Goal: Task Accomplishment & Management: Manage account settings

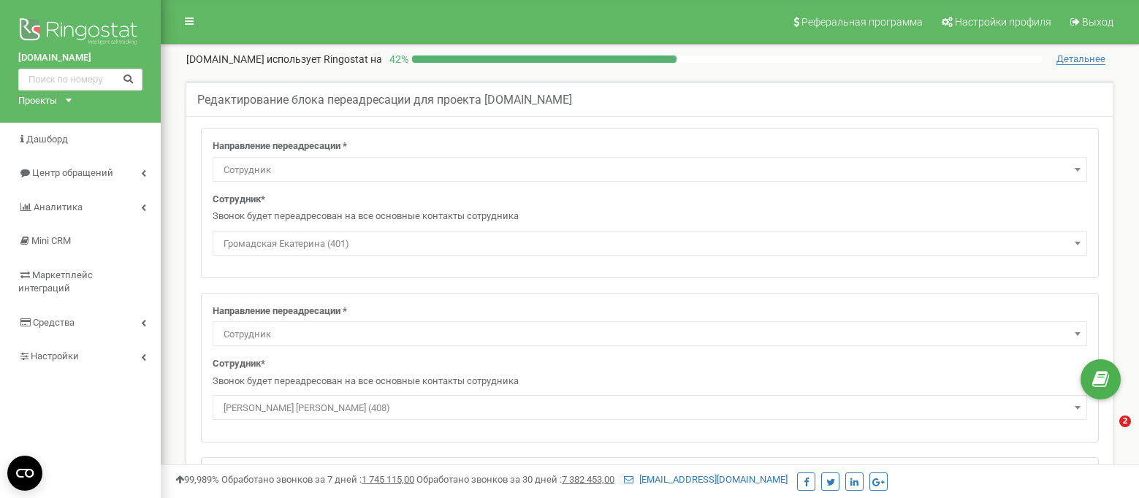
select select "Employee"
select select "108293"
select select "Employee"
select select "108328"
select select "Employee"
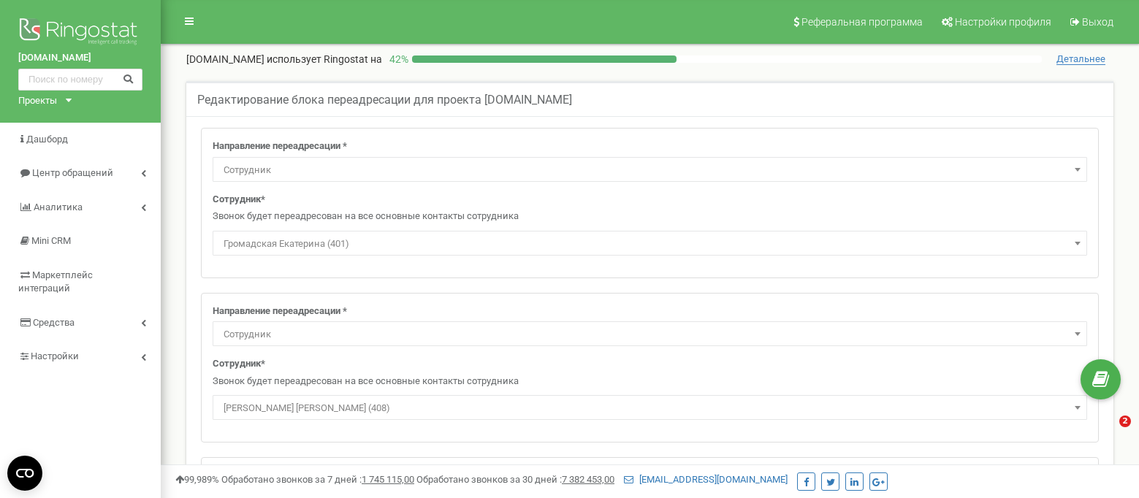
select select "390930"
select select "Employee"
select select "398286"
select select "Employee"
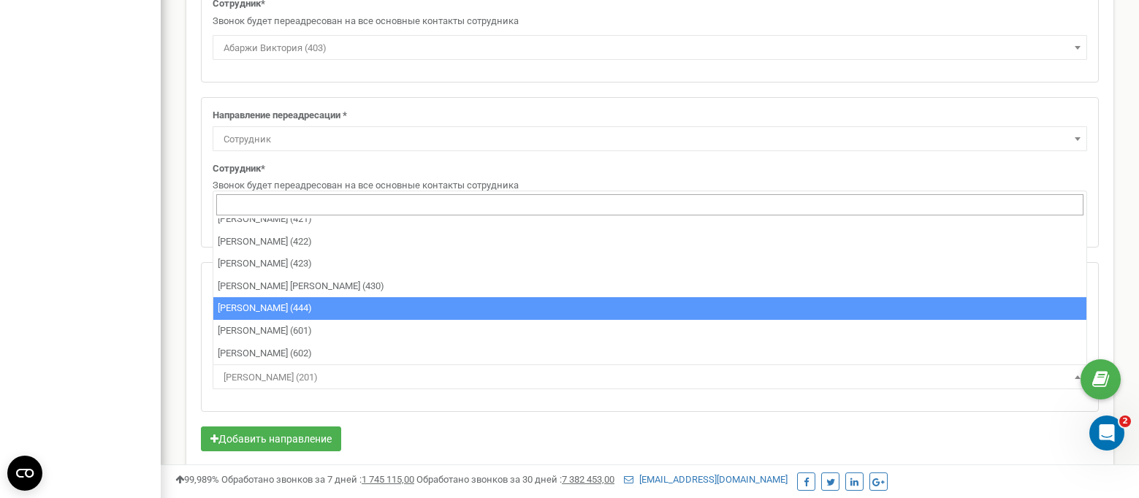
click at [172, 255] on div "Редактирование блока переадресации для проекта ganex-group.com Направление пере…" at bounding box center [650, 102] width 957 height 1123
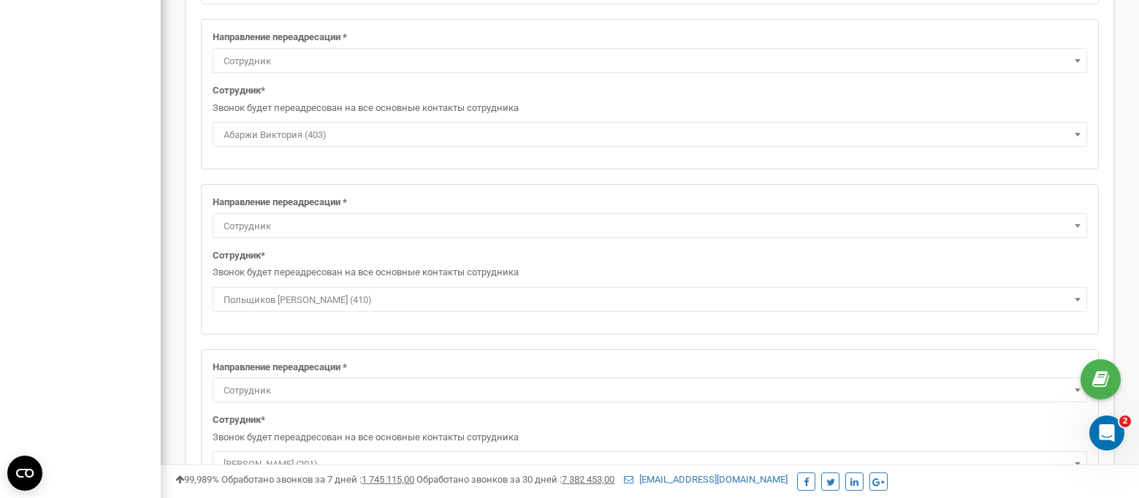
scroll to position [585, 0]
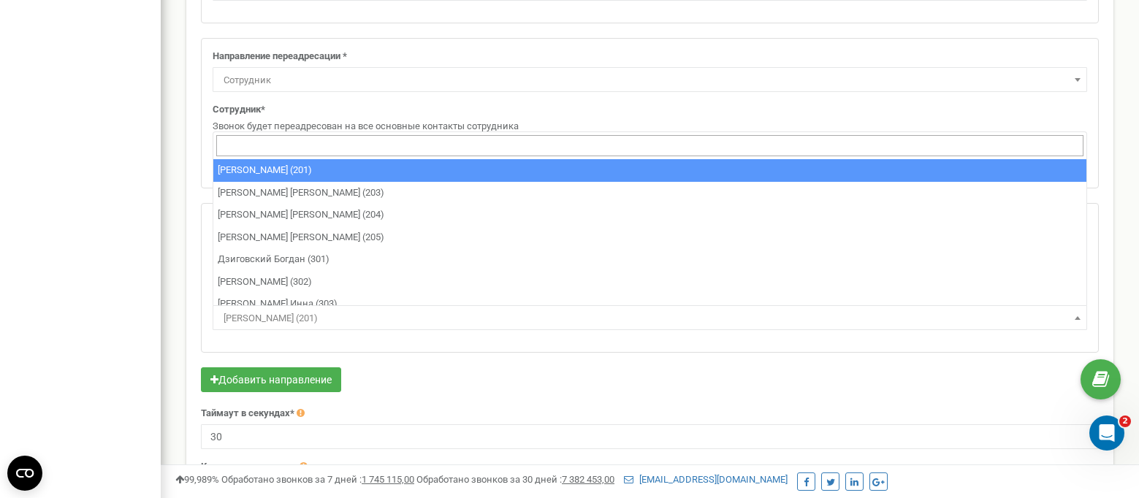
click at [248, 316] on span "Максимов Глеб (201)" at bounding box center [650, 318] width 865 height 20
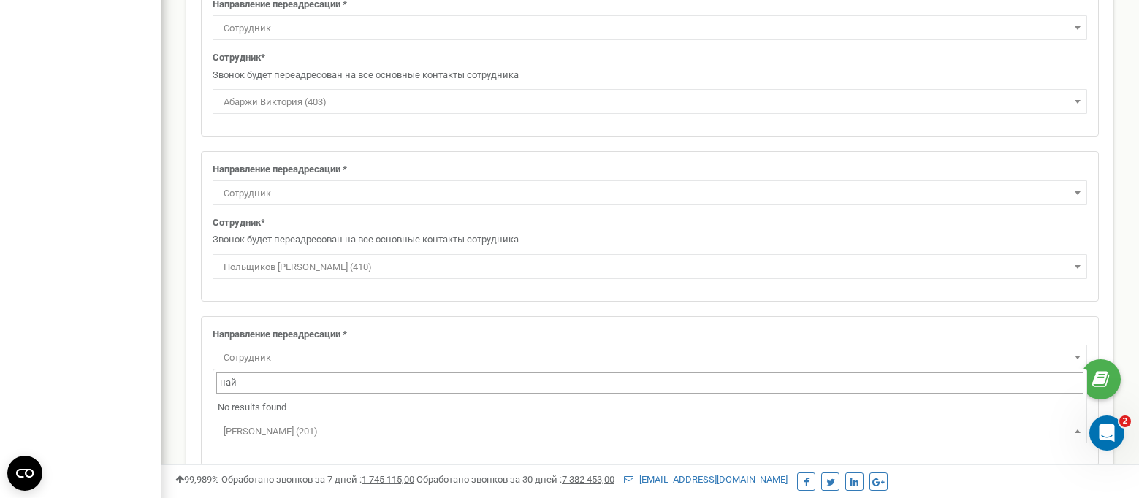
scroll to position [0, 0]
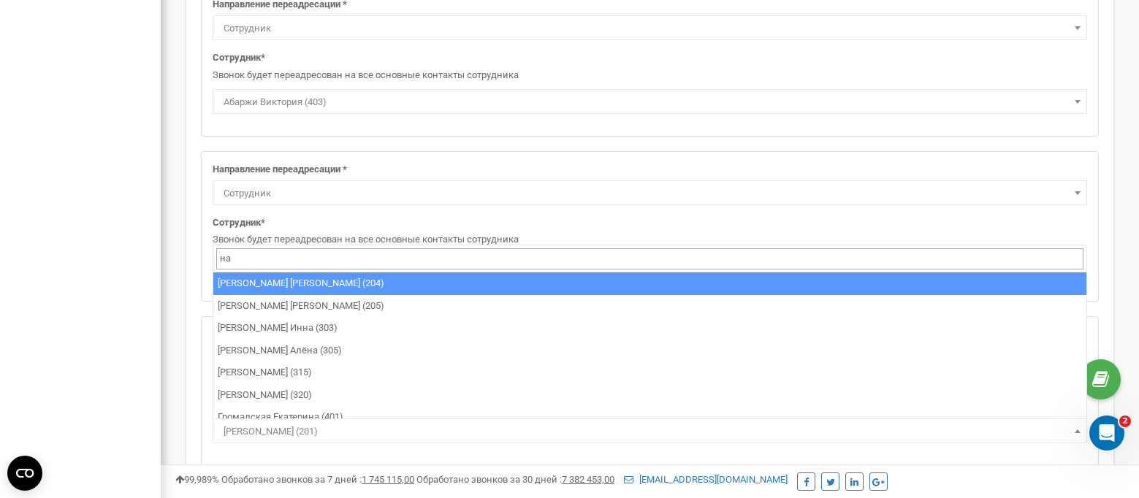
type input "нау"
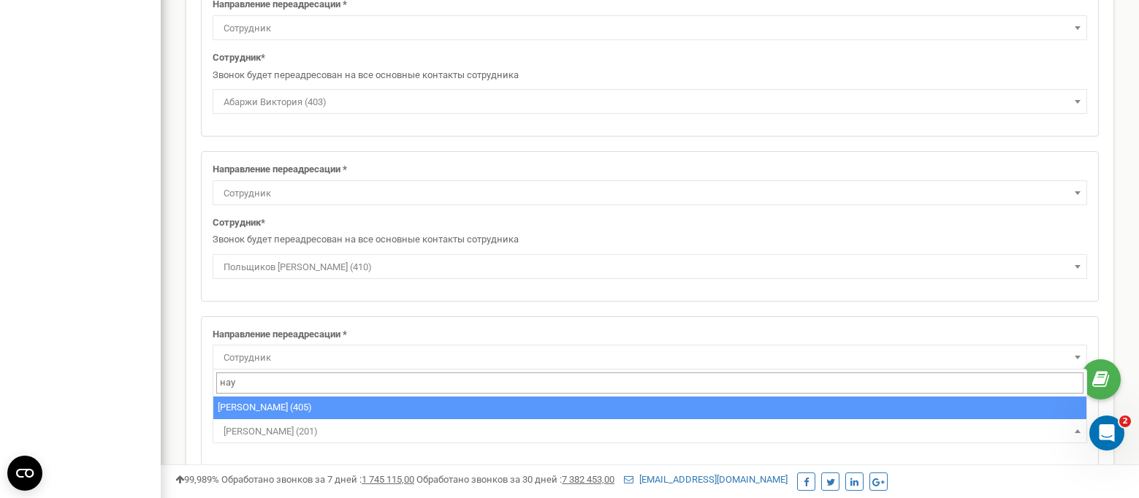
select select "461311"
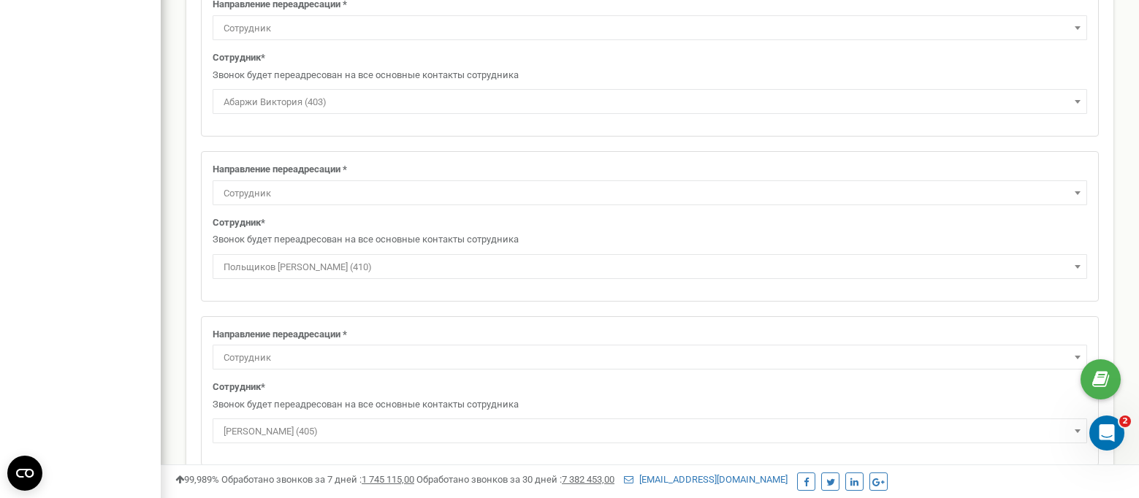
scroll to position [618, 0]
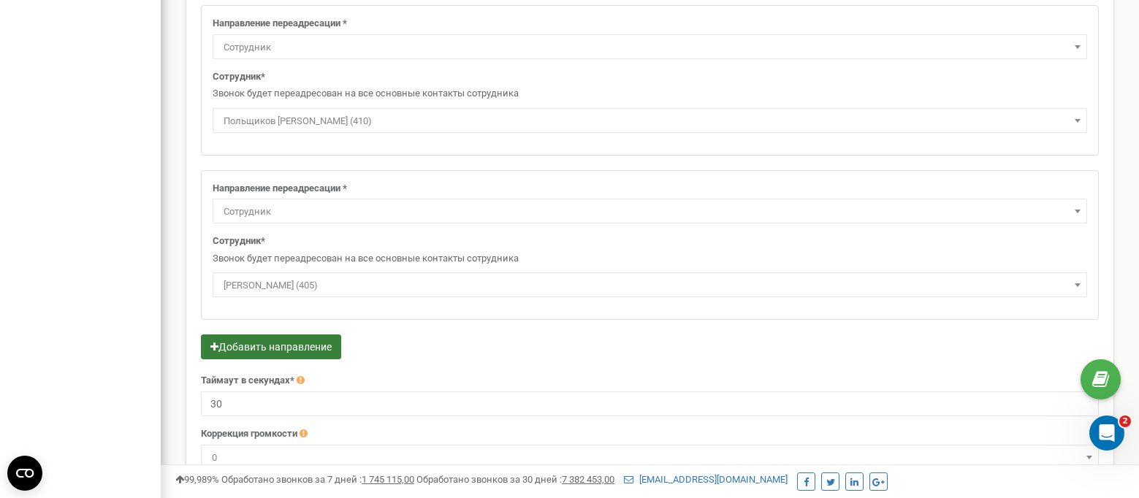
click at [234, 344] on button "Добавить направление" at bounding box center [271, 347] width 140 height 25
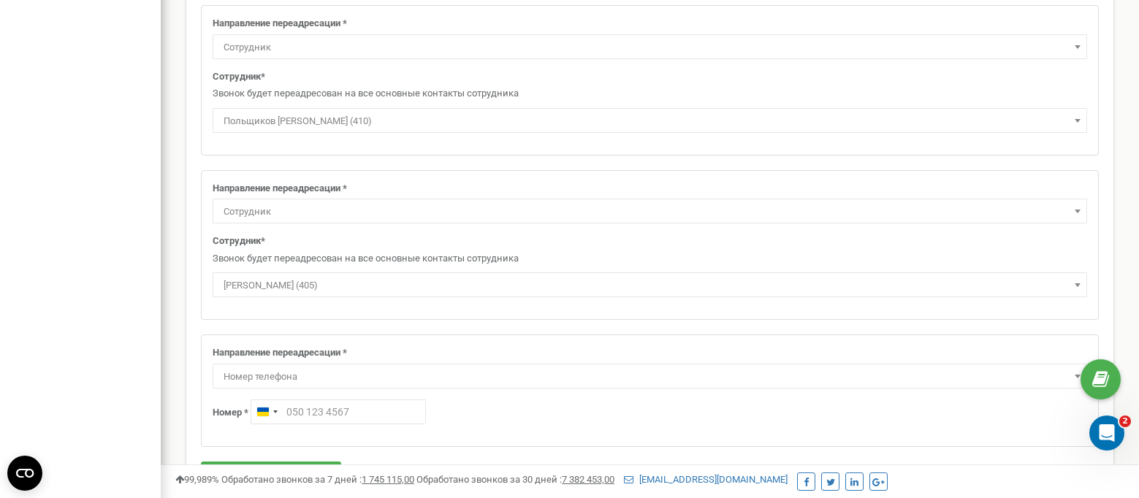
click at [234, 374] on span "Номер телефона" at bounding box center [650, 377] width 865 height 20
type input "ш"
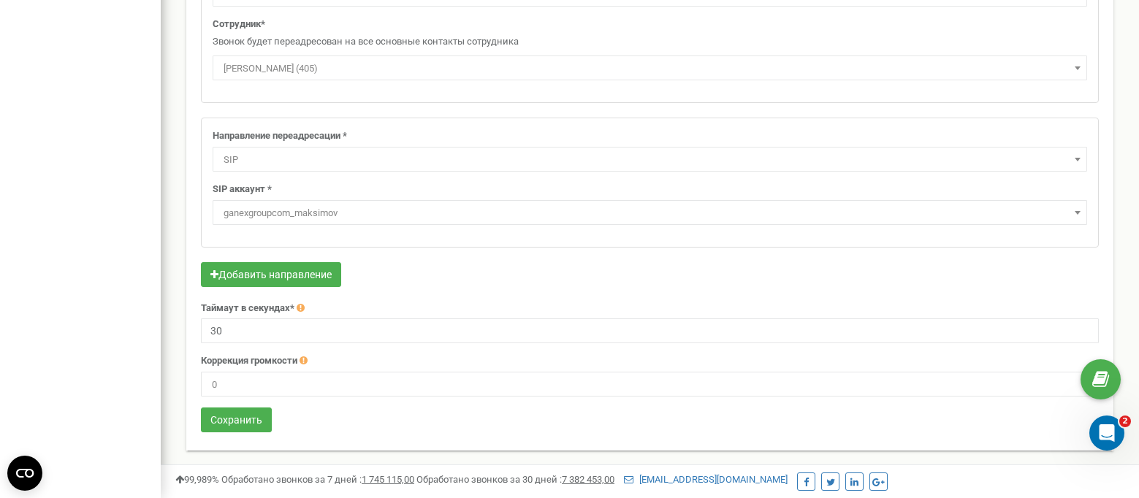
click at [245, 165] on span "SIP" at bounding box center [650, 160] width 865 height 20
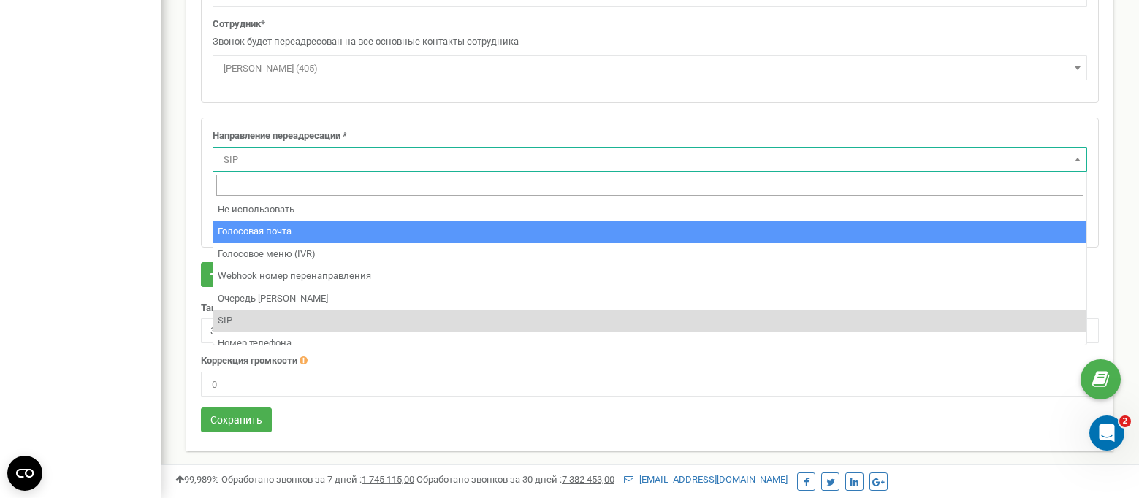
scroll to position [99, 0]
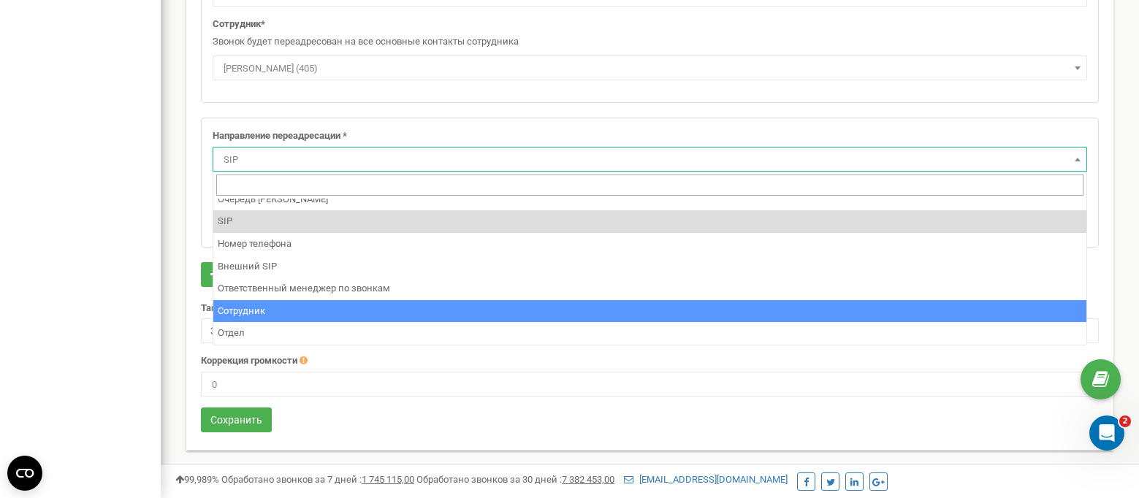
select select "Employee"
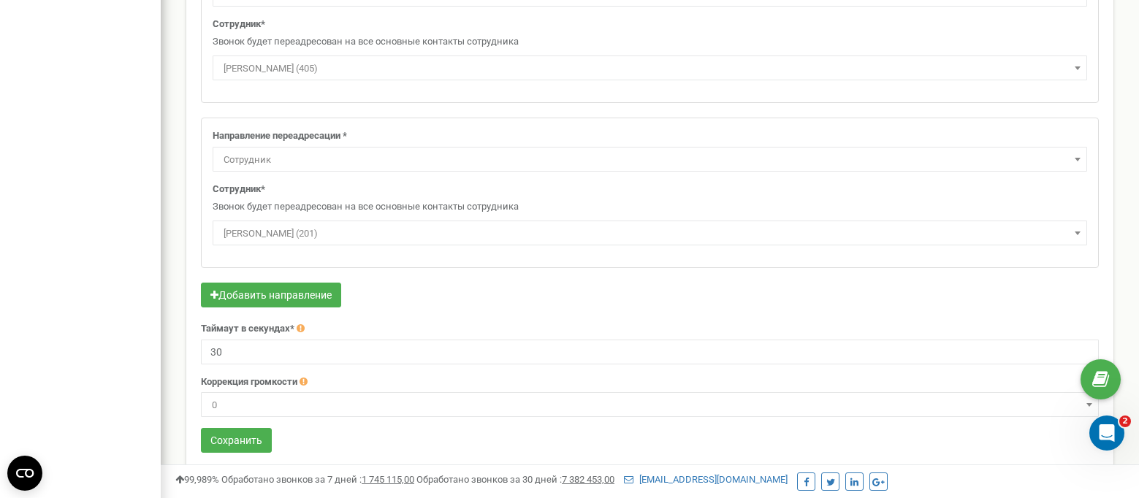
click at [250, 229] on span "Максимов Глеб (201)" at bounding box center [650, 234] width 865 height 20
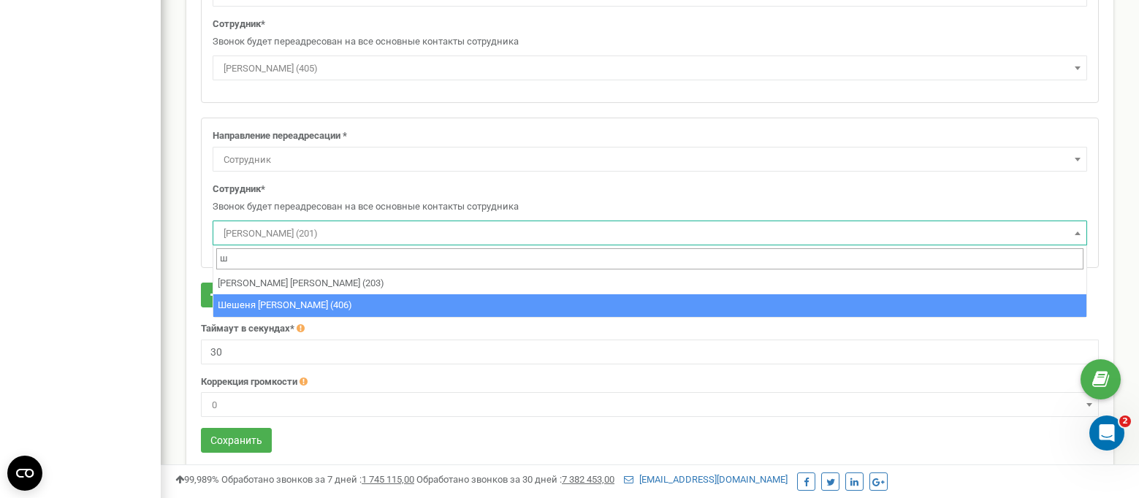
type input "ш"
select select "471061"
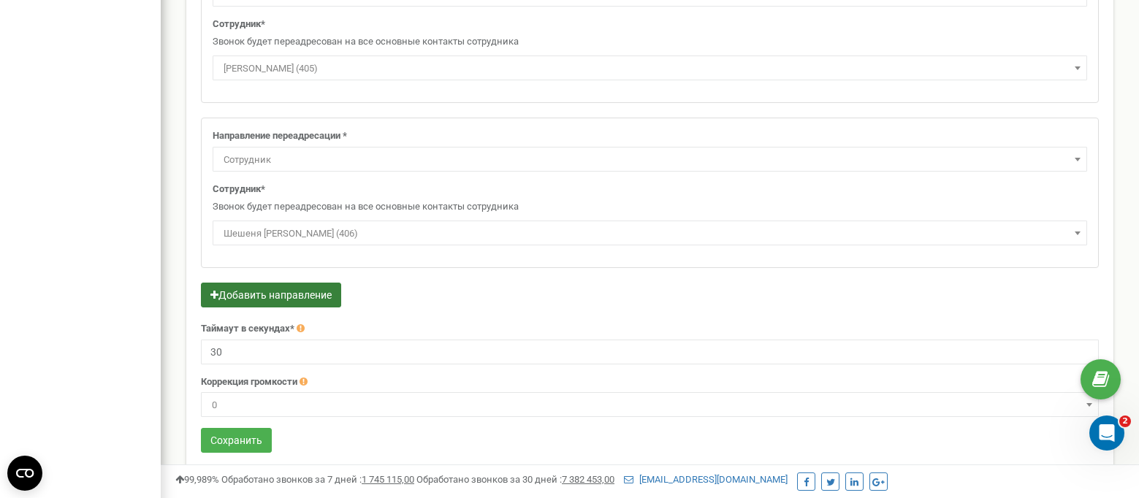
click at [227, 294] on button "Добавить направление" at bounding box center [271, 295] width 140 height 25
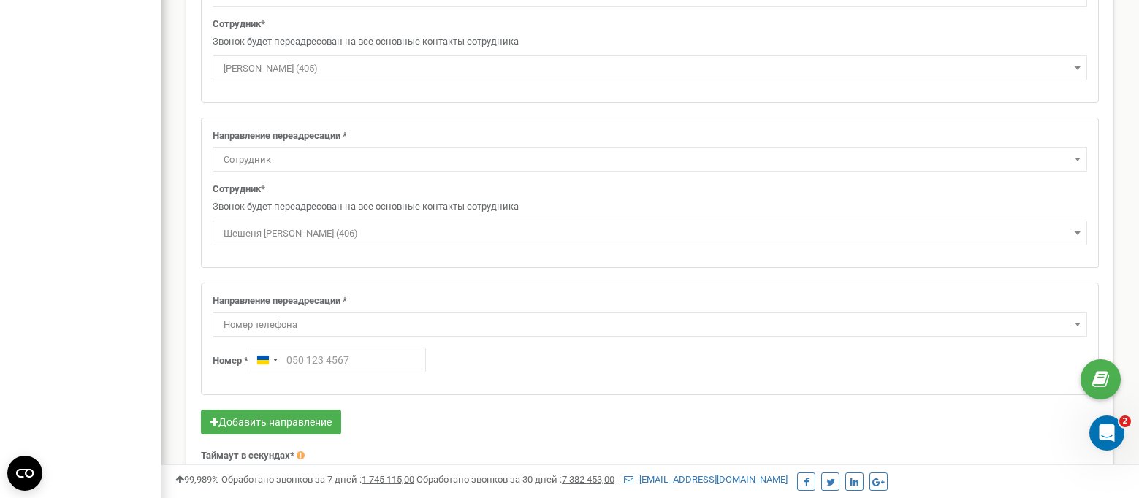
click at [262, 324] on span "Номер телефона" at bounding box center [650, 325] width 865 height 20
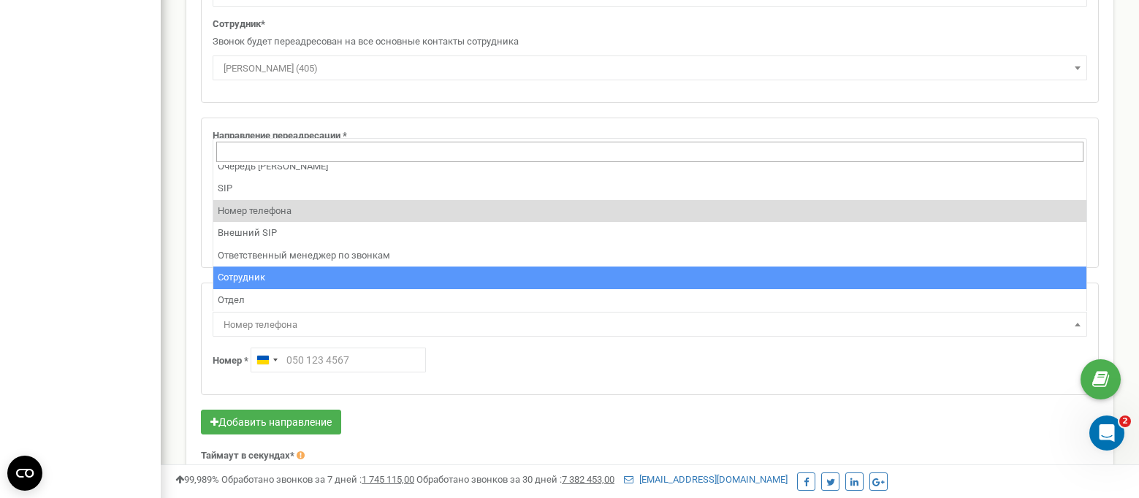
select select "Employee"
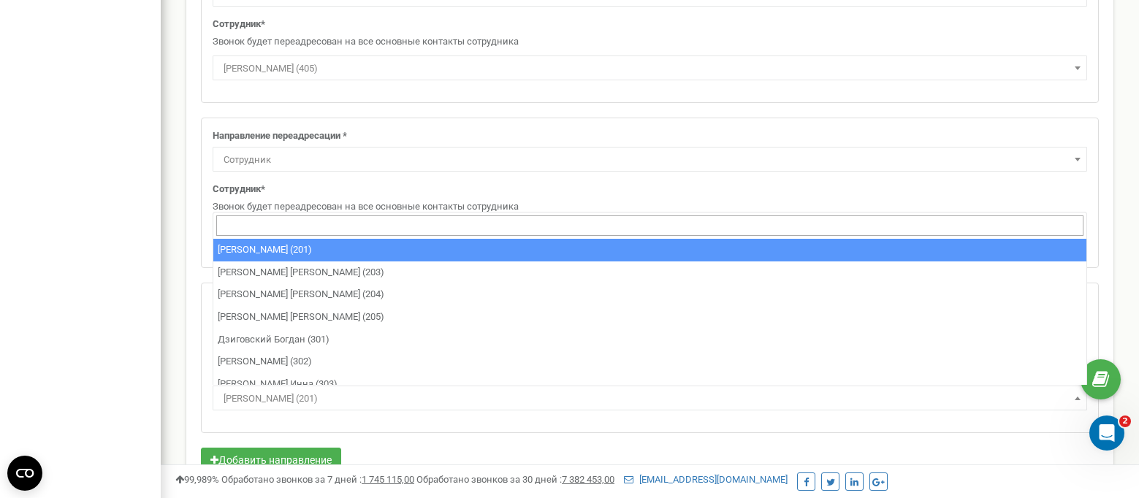
click at [257, 399] on span "[PERSON_NAME] (201)" at bounding box center [650, 399] width 865 height 20
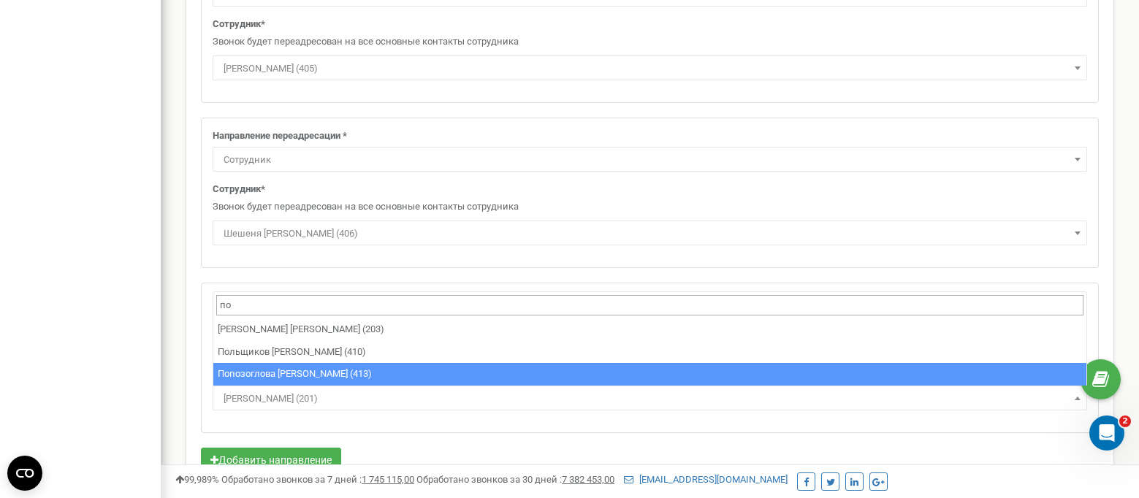
type input "по"
select select "475561"
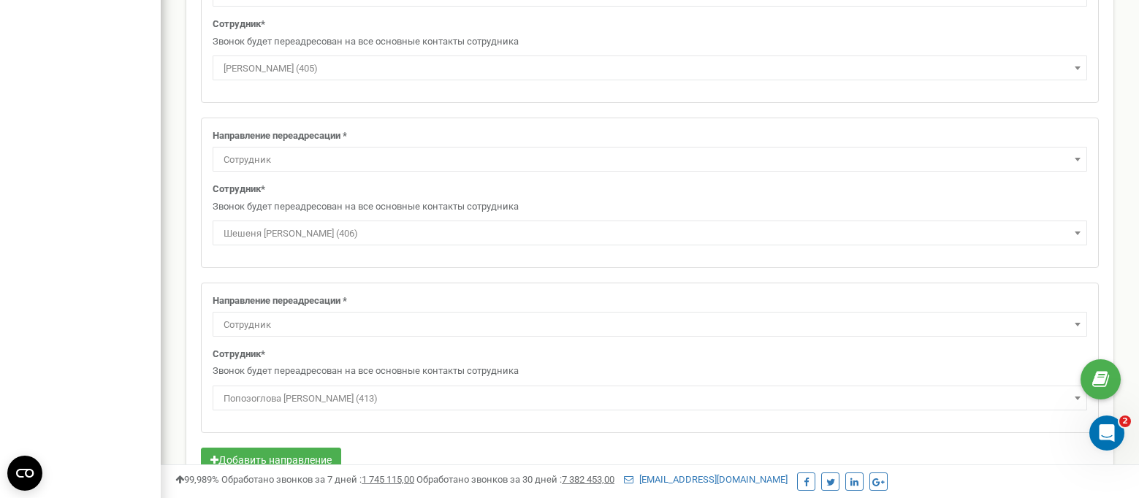
scroll to position [908, 0]
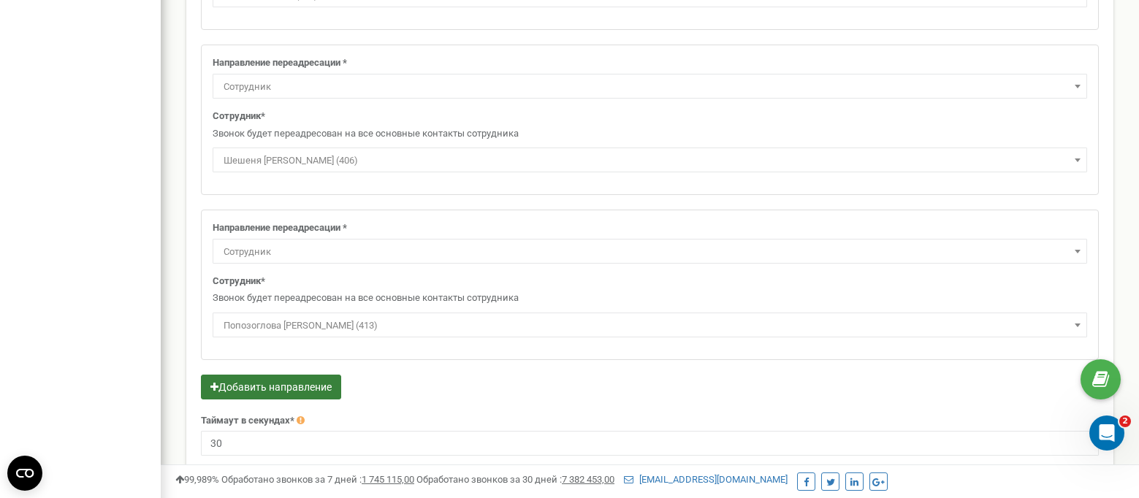
click at [236, 385] on button "Добавить направление" at bounding box center [271, 387] width 140 height 25
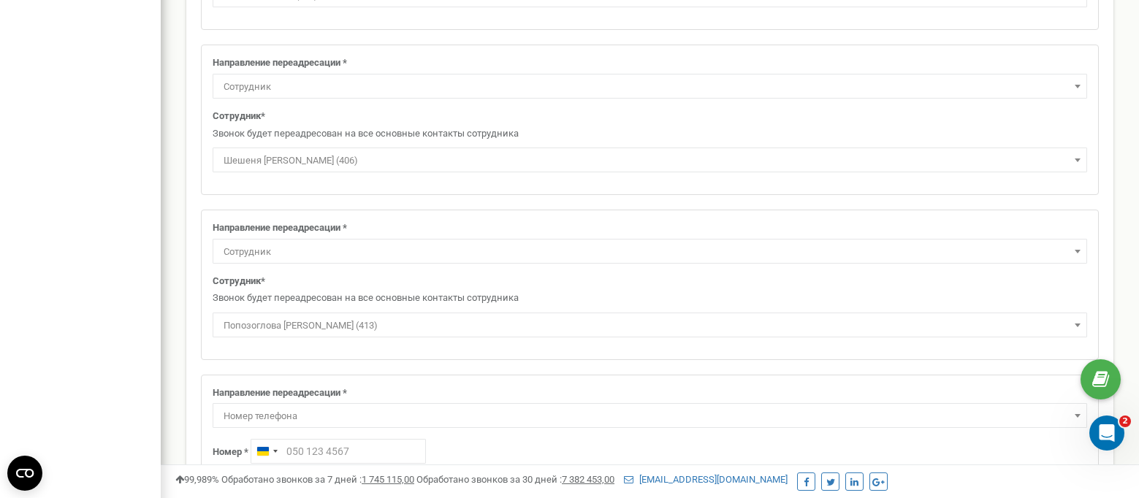
click at [264, 414] on span "Номер телефона" at bounding box center [650, 416] width 865 height 20
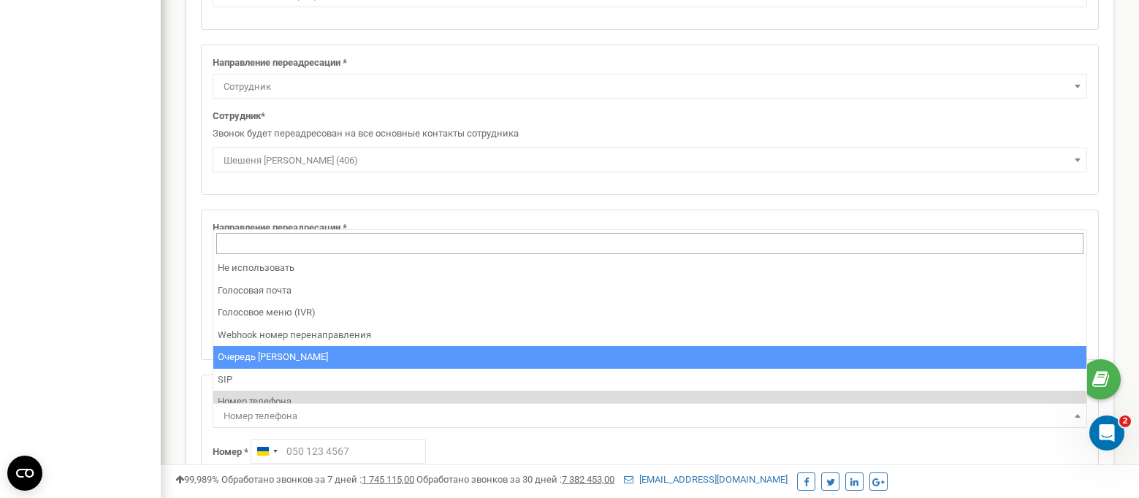
scroll to position [99, 0]
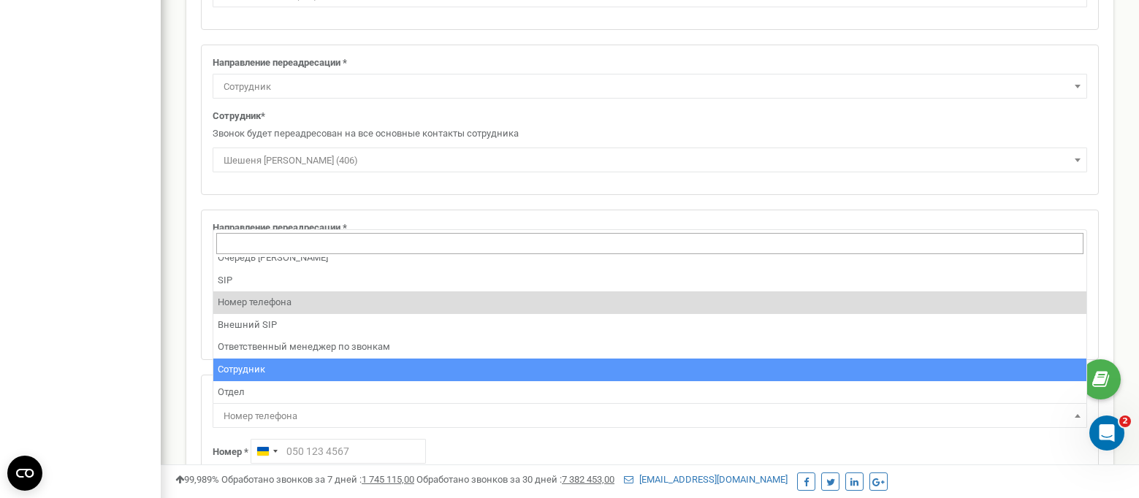
select select "Employee"
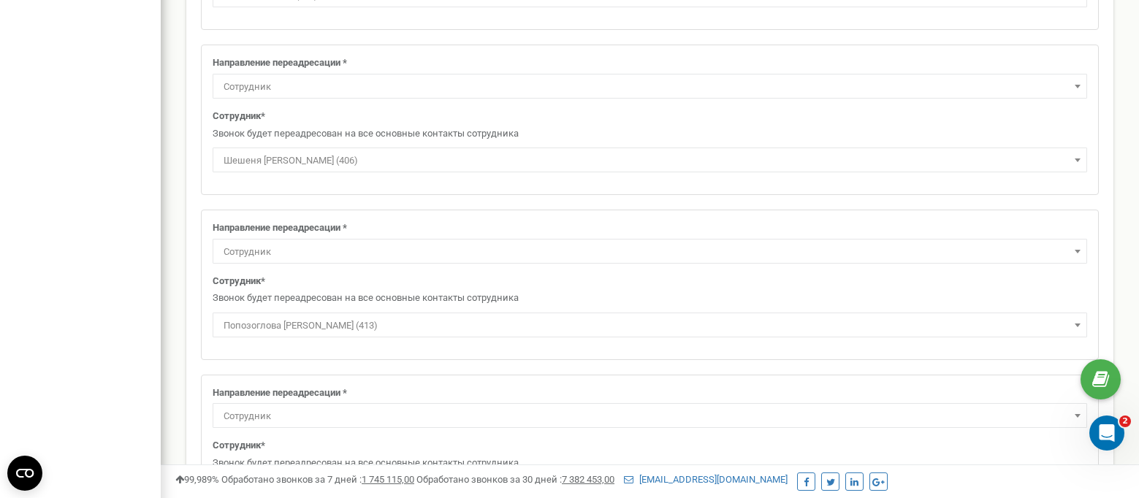
scroll to position [1127, 0]
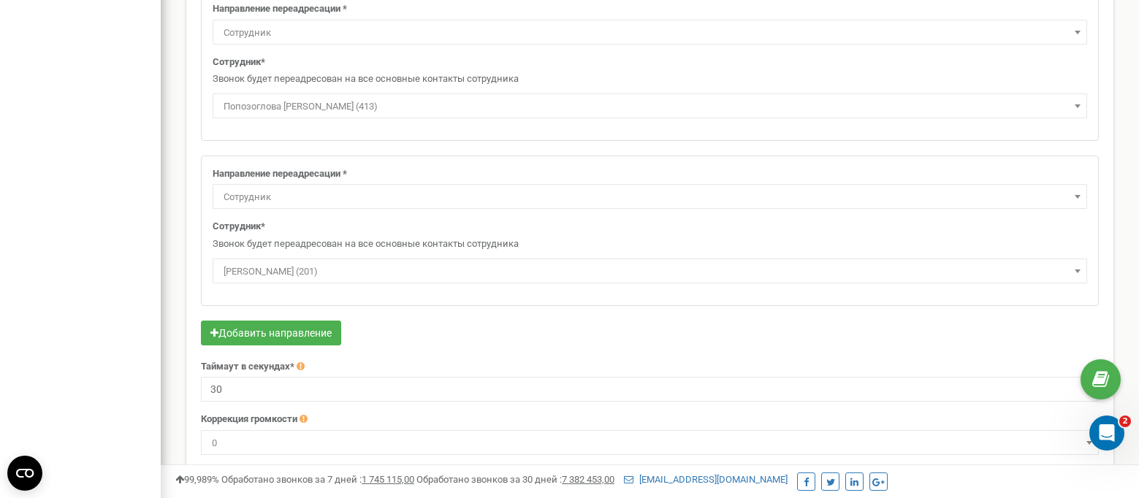
click at [251, 273] on span "[PERSON_NAME] (201)" at bounding box center [650, 272] width 865 height 20
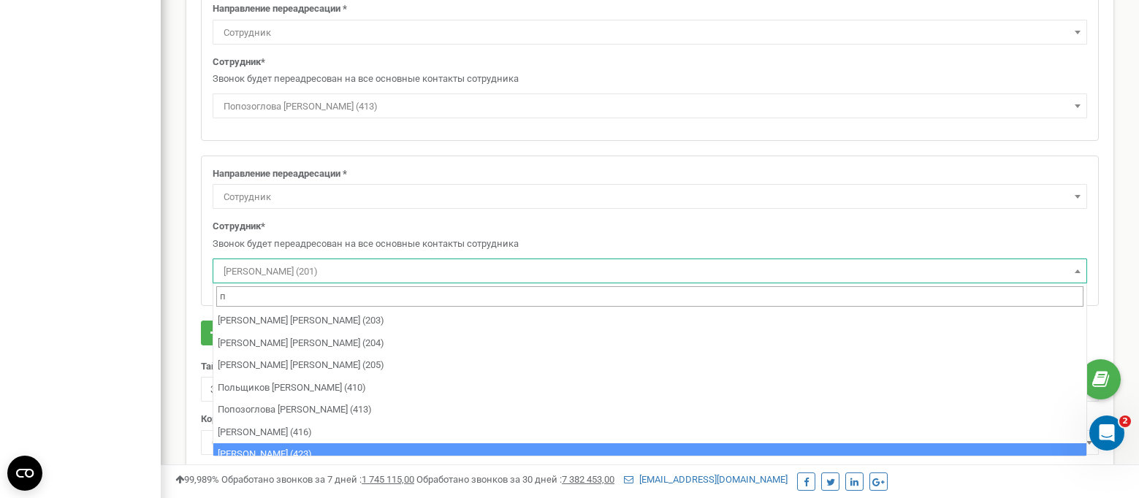
type input "п"
select select "482126"
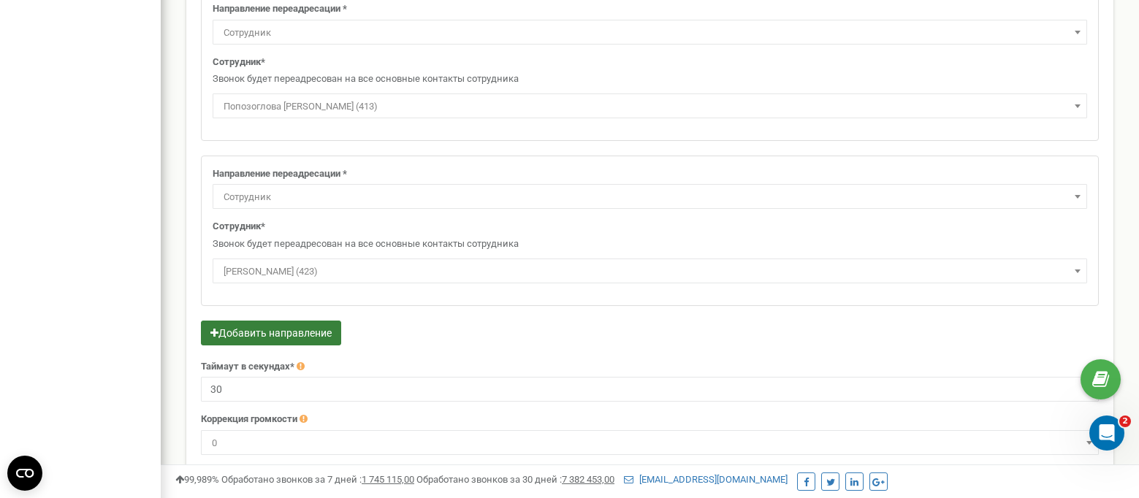
click at [259, 337] on button "Добавить направление" at bounding box center [271, 333] width 140 height 25
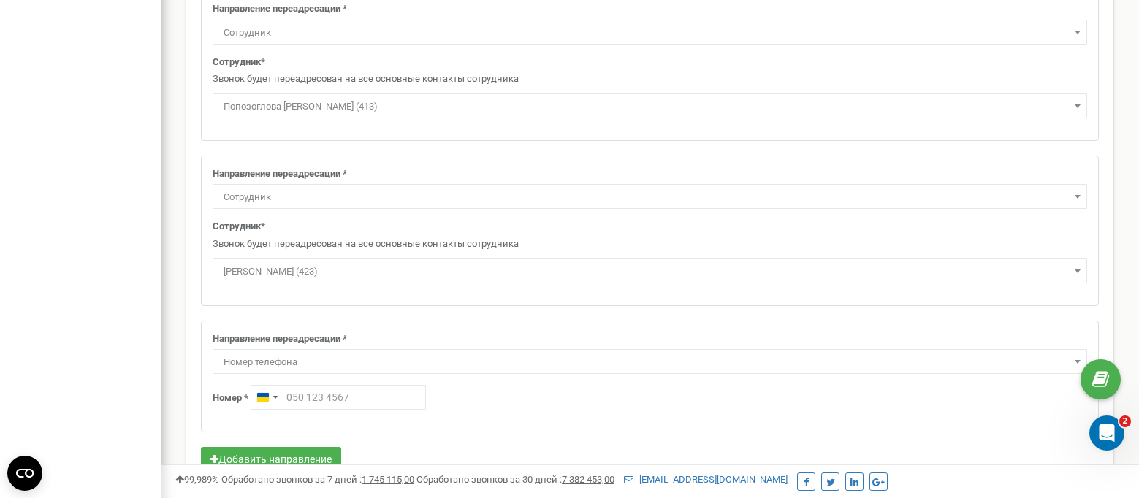
click at [247, 358] on span "Номер телефона" at bounding box center [650, 362] width 865 height 20
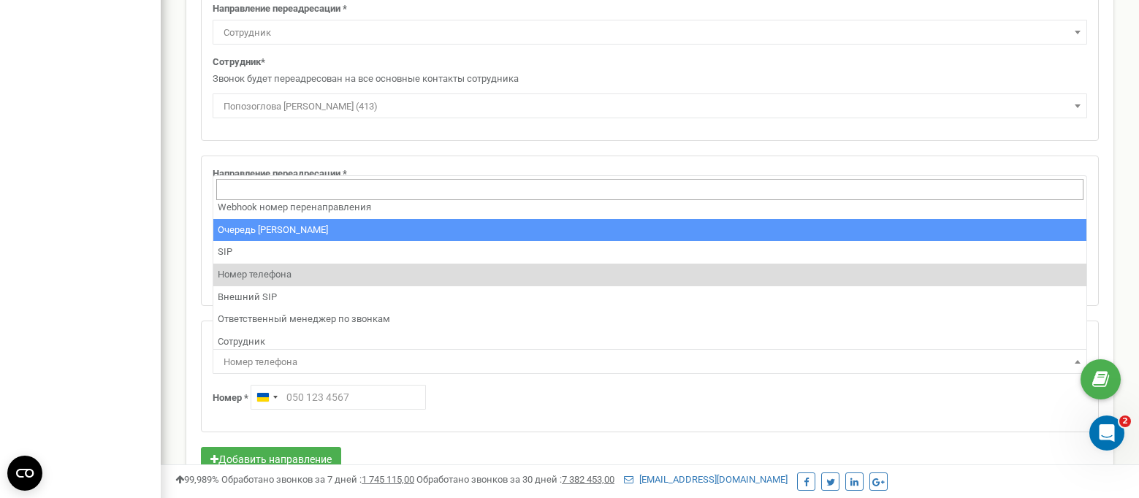
scroll to position [99, 0]
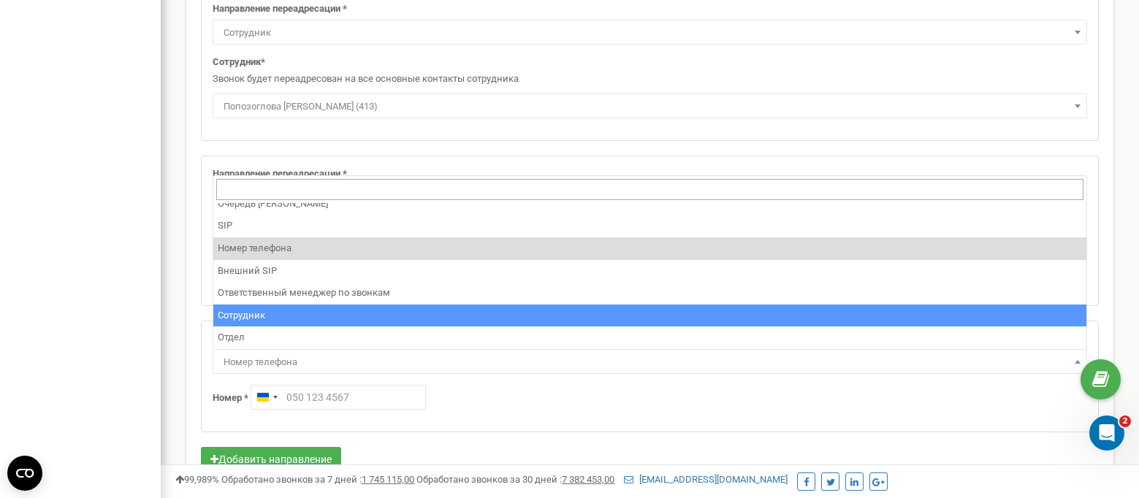
select select "Employee"
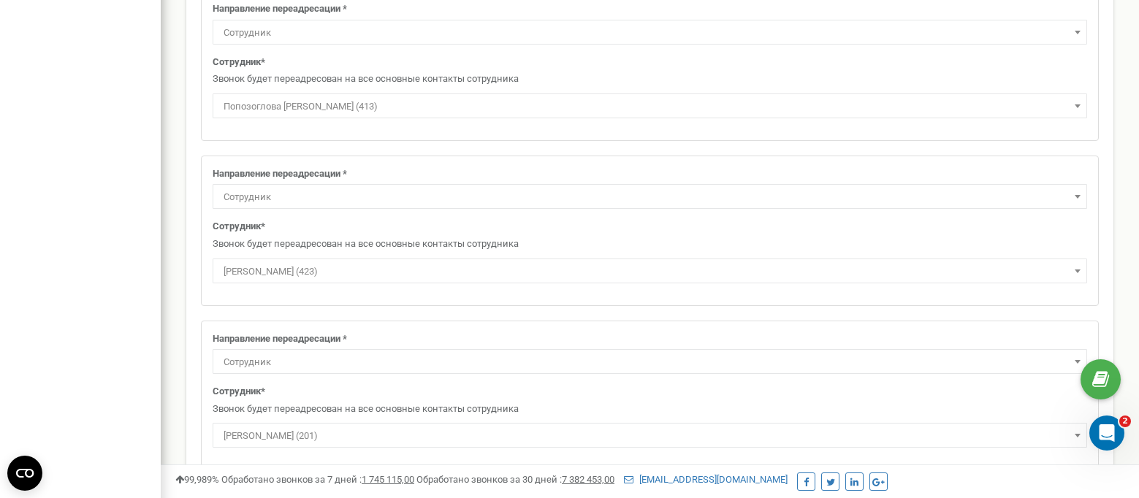
scroll to position [1346, 0]
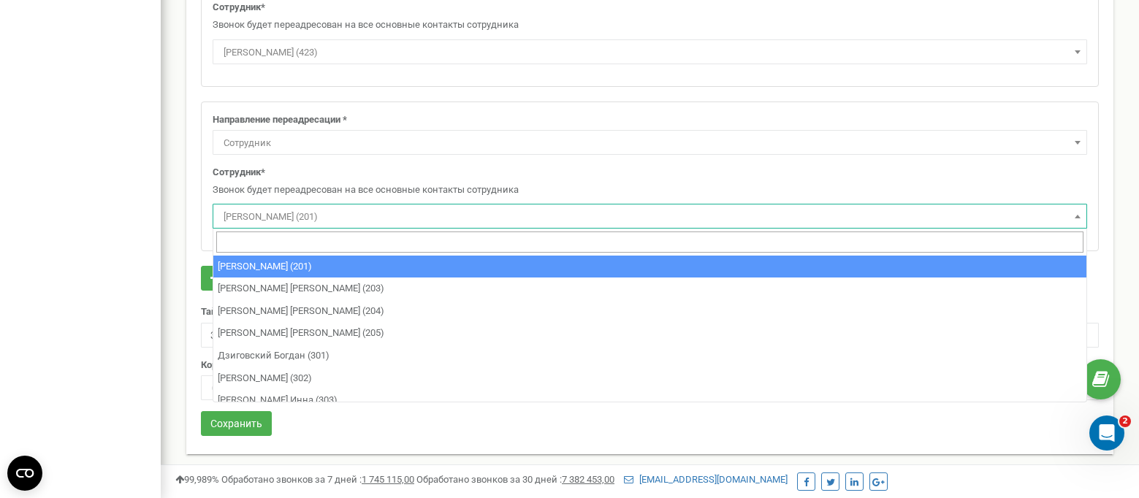
click at [252, 214] on span "[PERSON_NAME] (201)" at bounding box center [650, 217] width 865 height 20
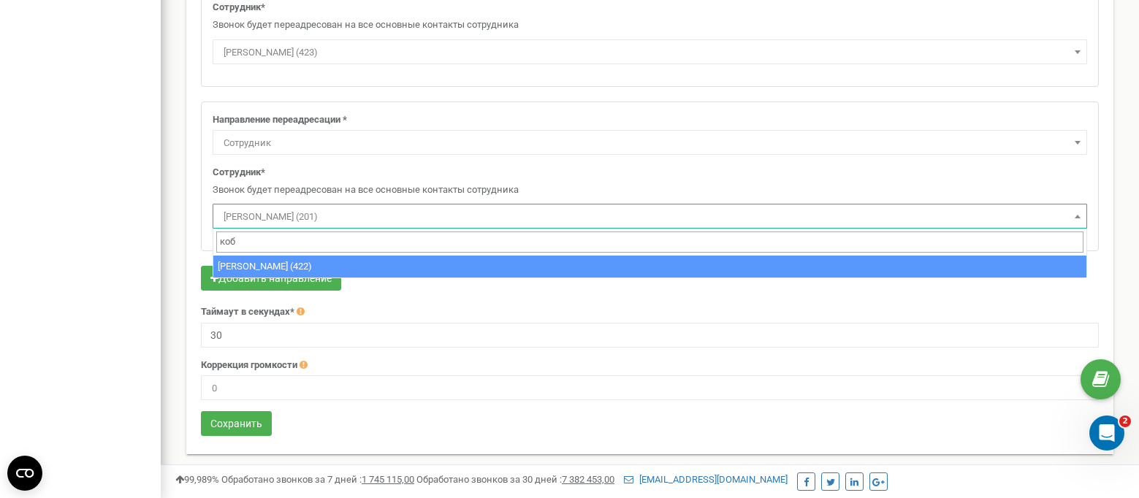
type input "коб"
select select "482121"
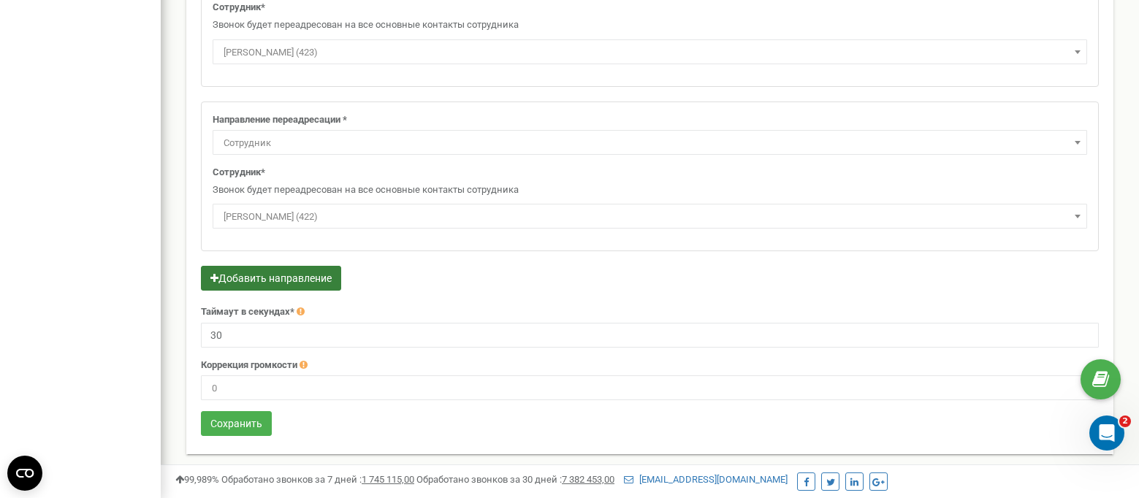
click at [229, 283] on button "Добавить направление" at bounding box center [271, 278] width 140 height 25
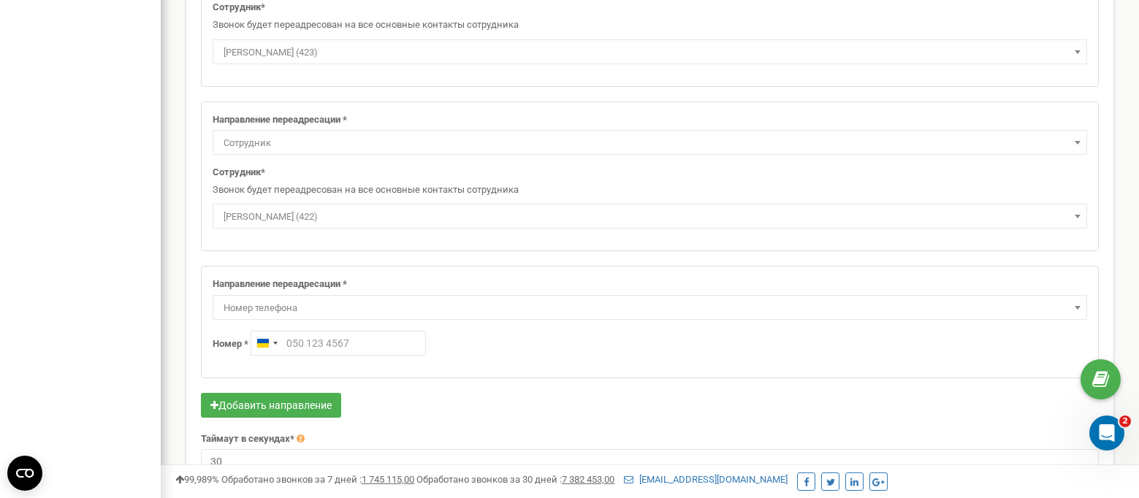
drag, startPoint x: 254, startPoint y: 292, endPoint x: 255, endPoint y: 300, distance: 7.5
click at [254, 293] on div "Направление переадресации * Не использовать Голосовая почта Голосовое меню (IVR…" at bounding box center [650, 299] width 875 height 42
click at [251, 307] on span "Номер телефона" at bounding box center [650, 308] width 865 height 20
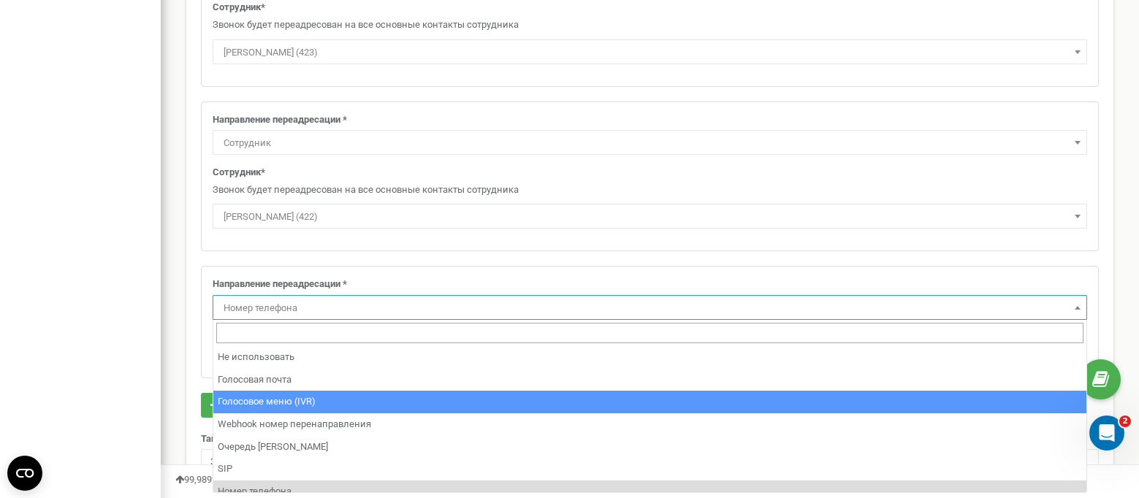
scroll to position [99, 0]
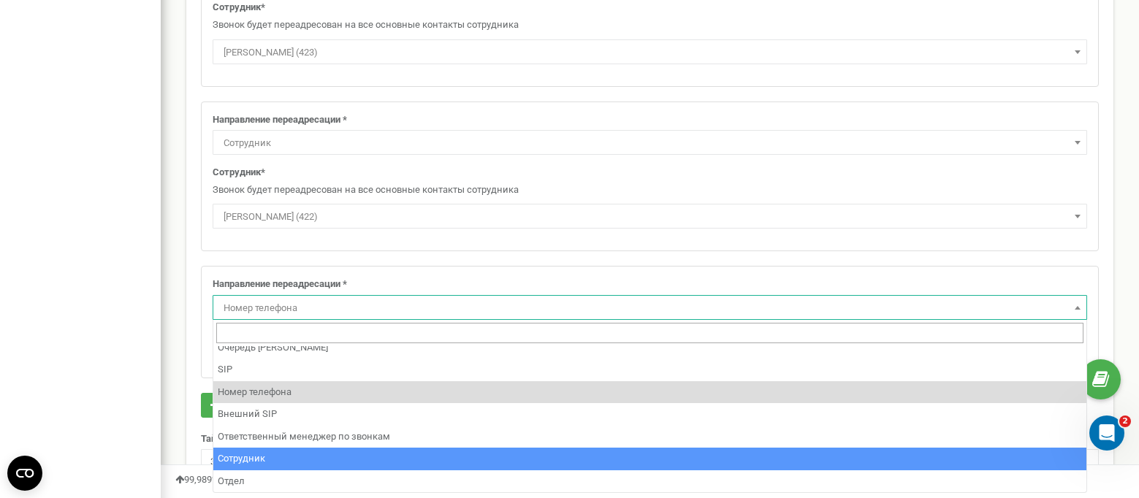
select select "Employee"
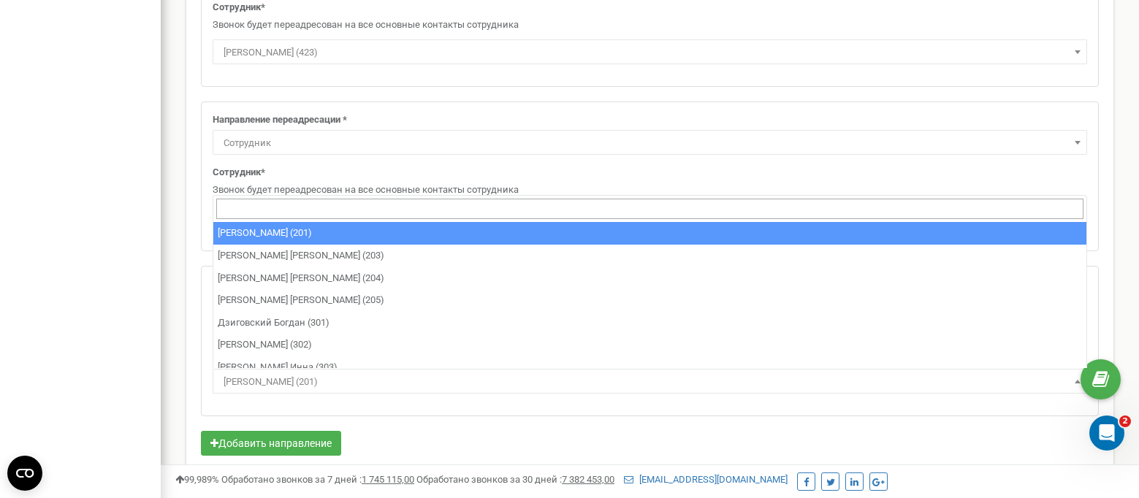
click at [249, 376] on span "[PERSON_NAME] (201)" at bounding box center [650, 382] width 865 height 20
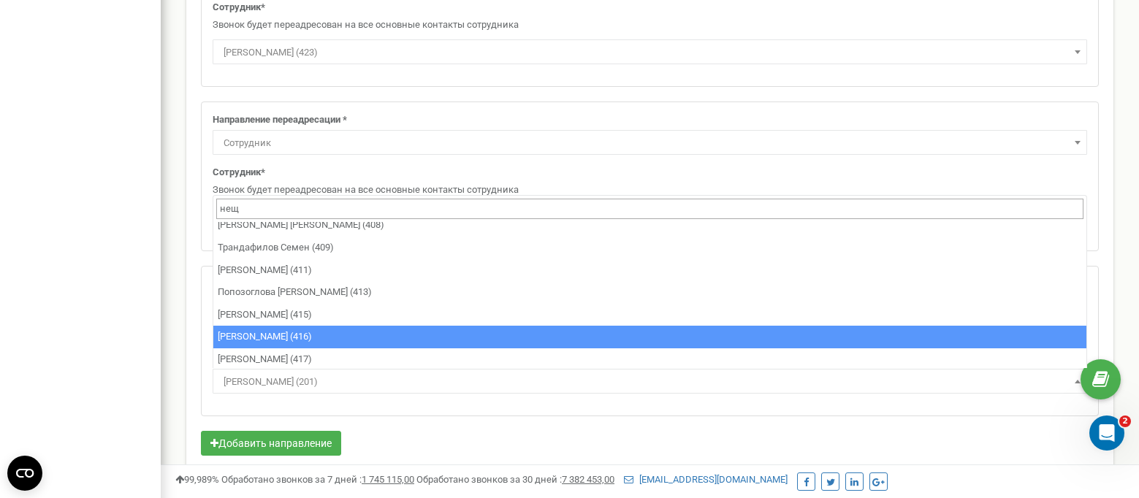
scroll to position [0, 0]
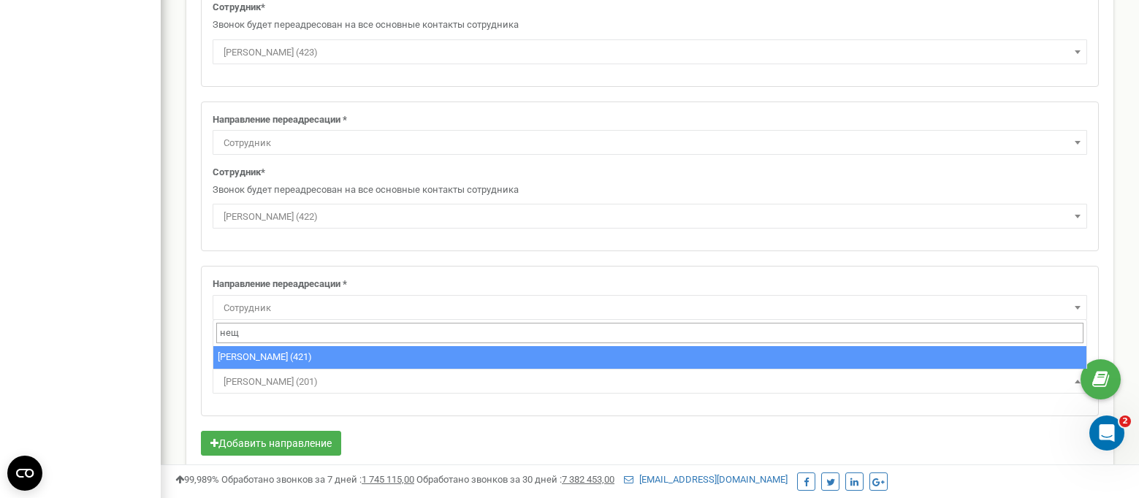
type input "нещ"
select select "482116"
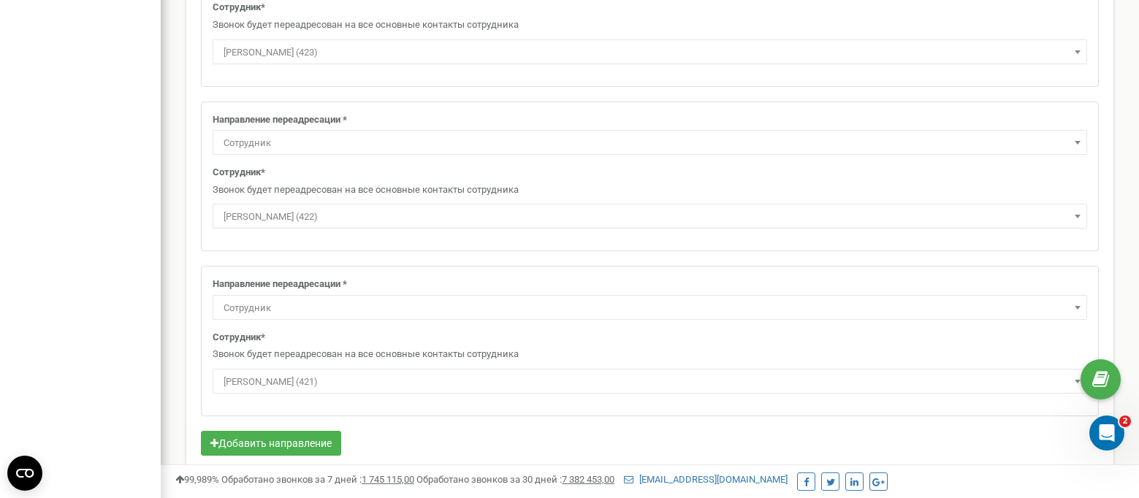
scroll to position [1515, 0]
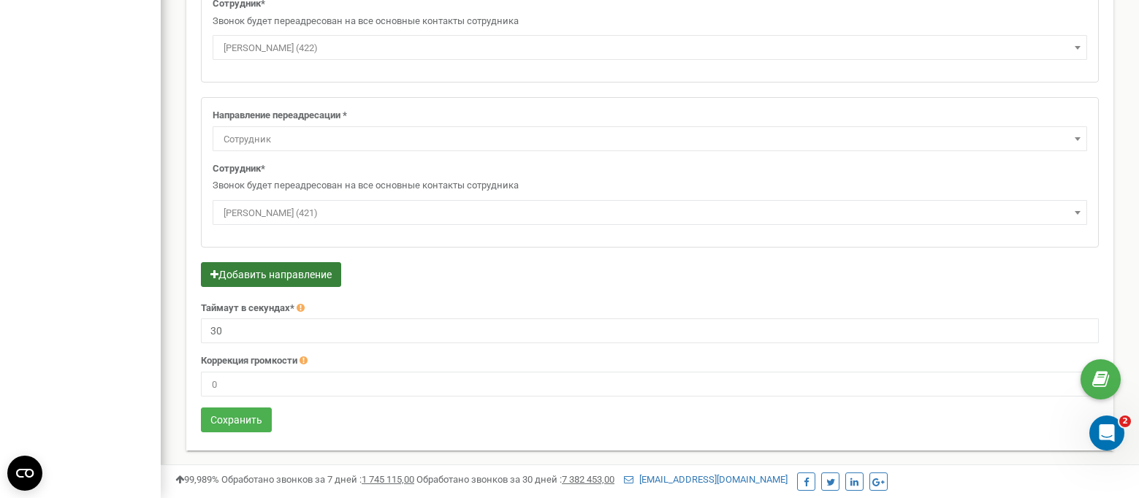
click at [227, 269] on button "Добавить направление" at bounding box center [271, 274] width 140 height 25
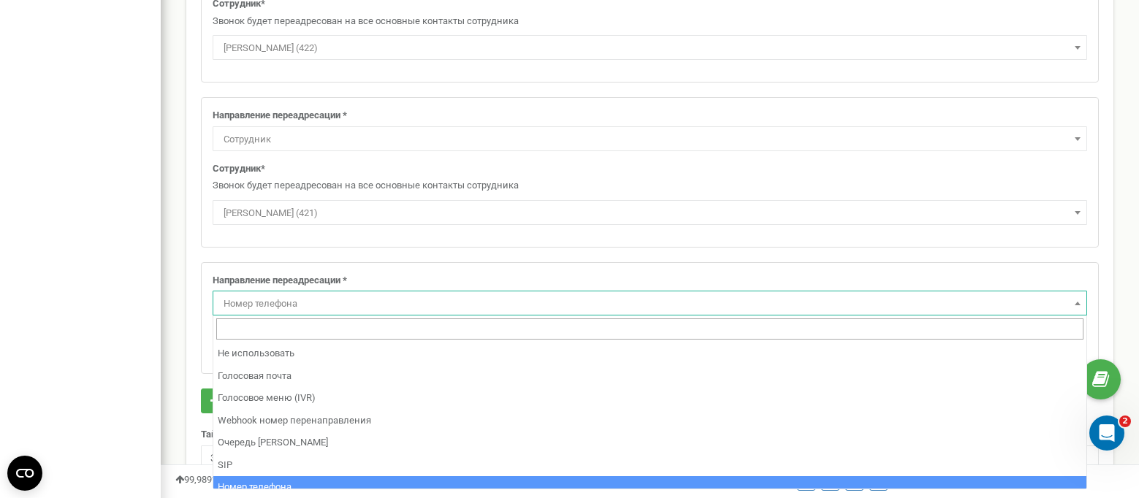
click at [293, 302] on span "Номер телефона" at bounding box center [650, 304] width 865 height 20
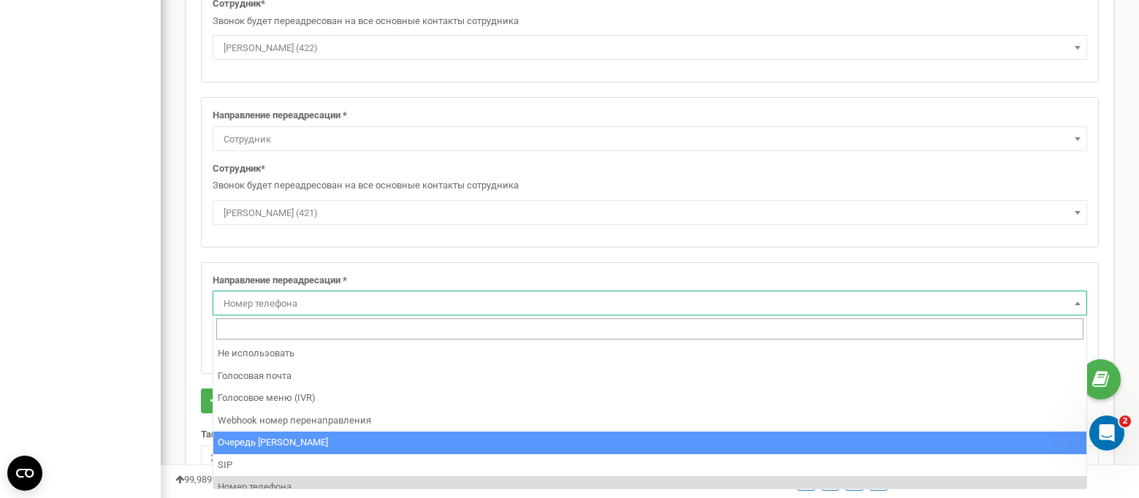
scroll to position [99, 0]
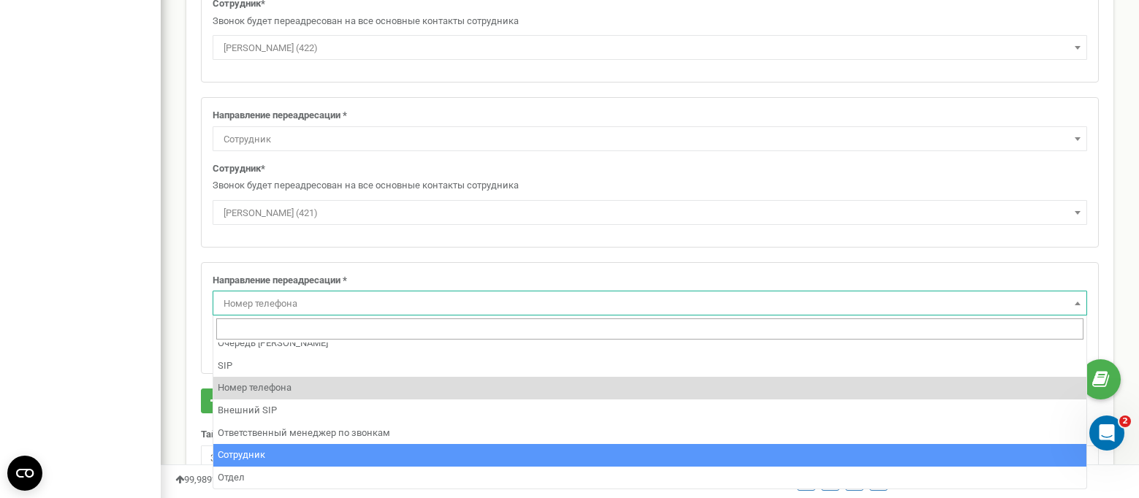
select select "Employee"
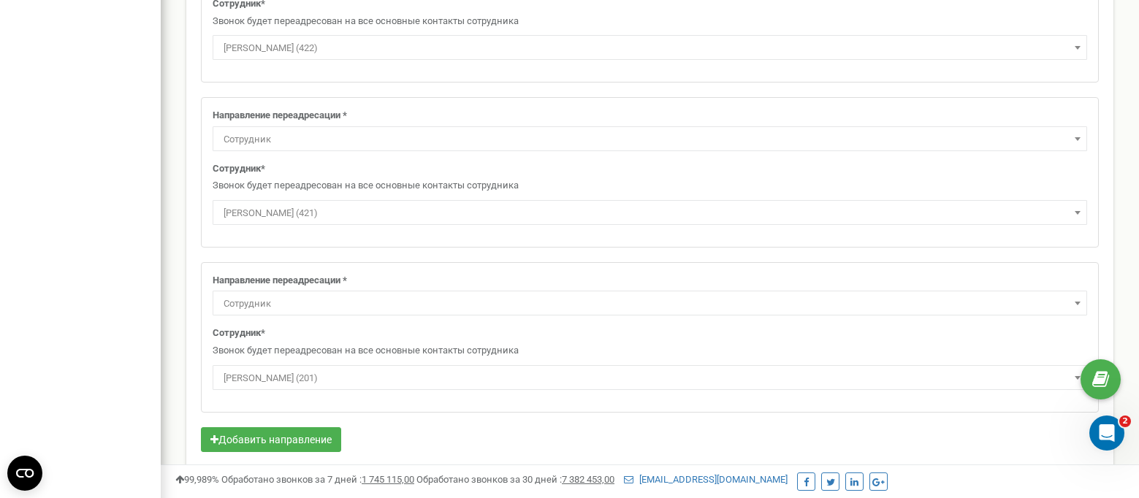
click at [261, 375] on span "[PERSON_NAME] (201)" at bounding box center [650, 378] width 865 height 20
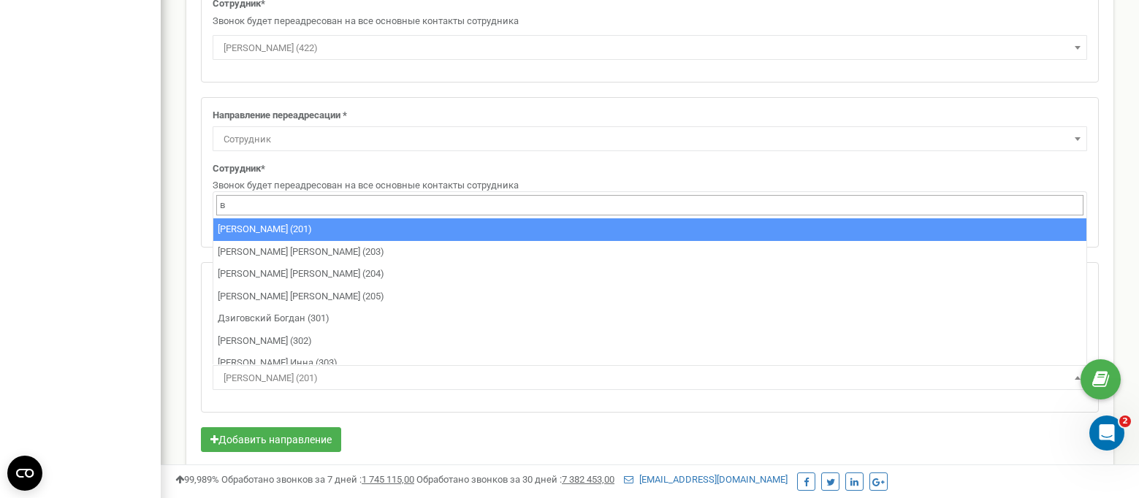
type input "во"
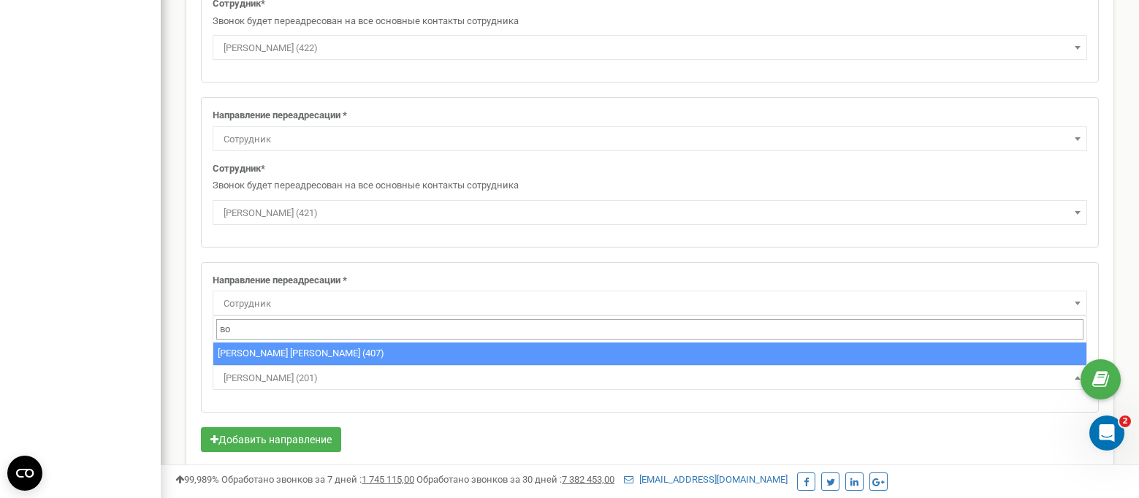
select select "473801"
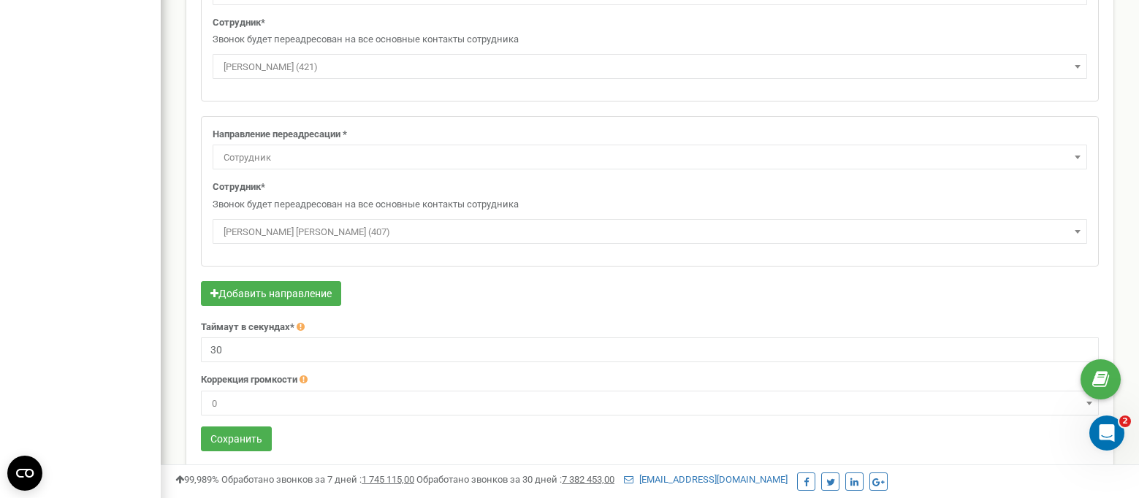
scroll to position [1680, 0]
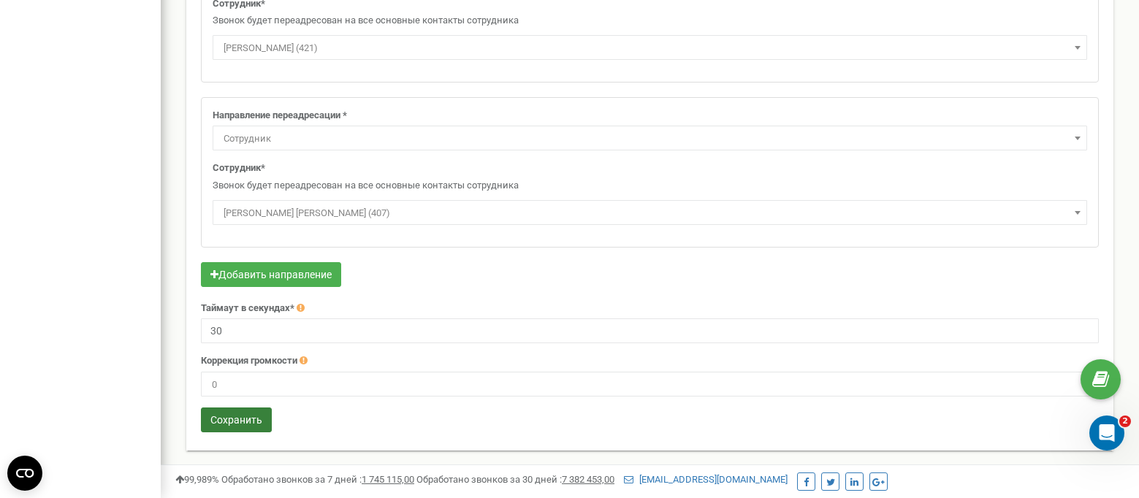
click at [242, 414] on button "Сохранить" at bounding box center [236, 420] width 71 height 25
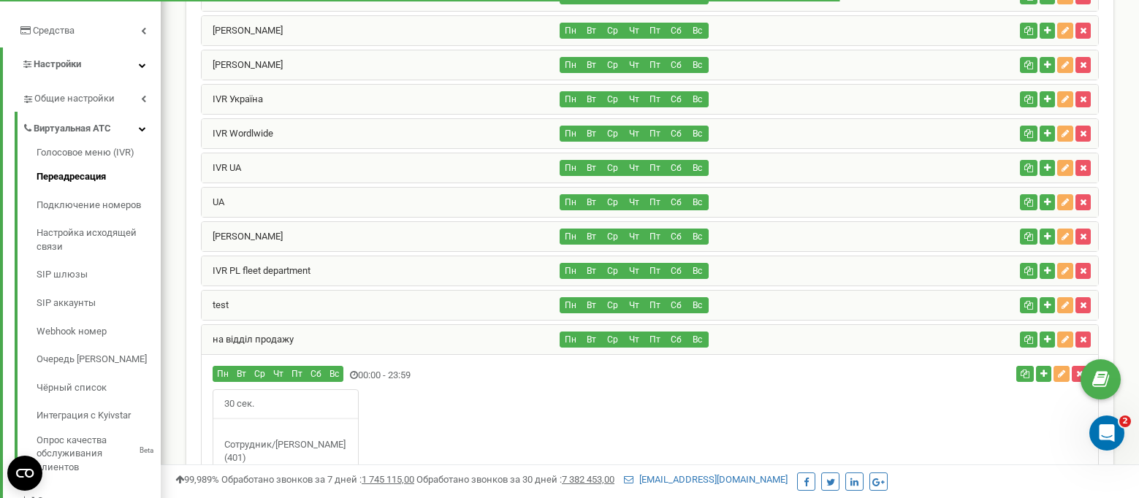
scroll to position [146, 0]
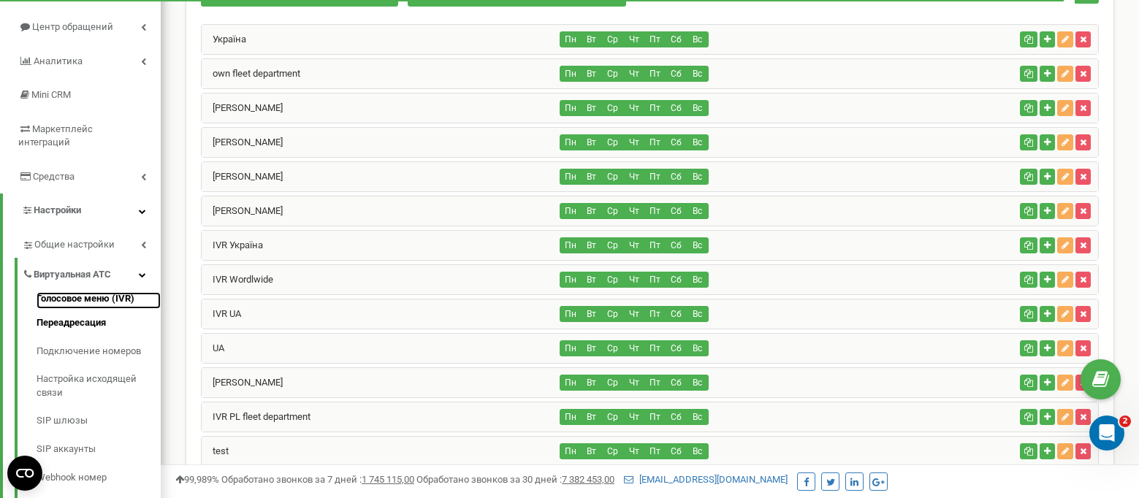
click at [56, 292] on link "Голосовое меню (IVR)" at bounding box center [99, 301] width 124 height 18
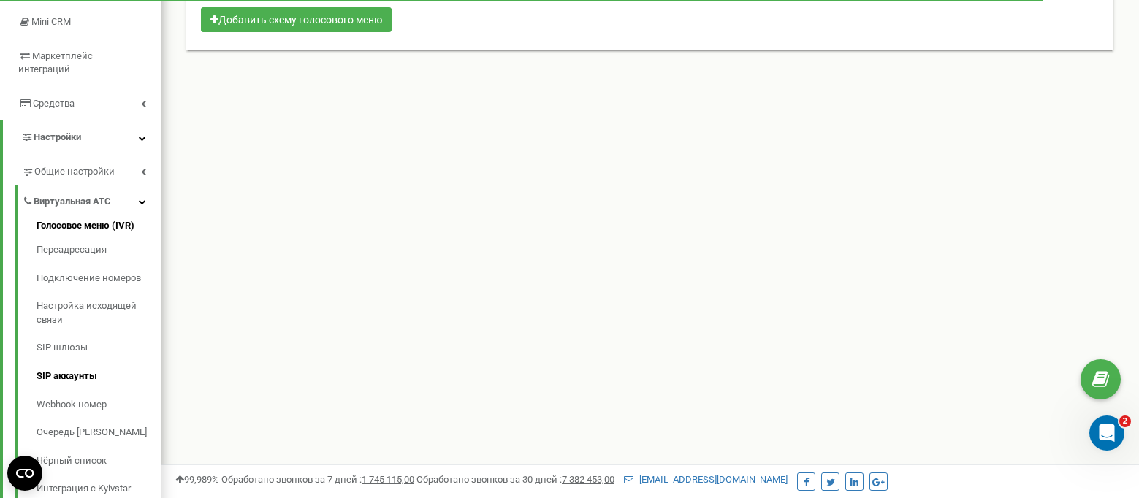
scroll to position [219, 0]
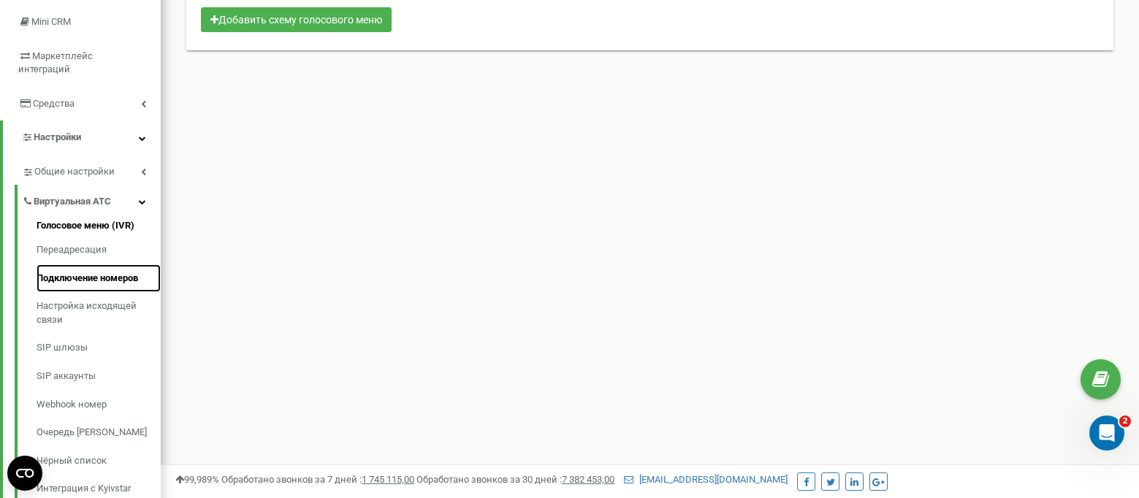
click at [56, 267] on link "Подключение номеров" at bounding box center [99, 279] width 124 height 29
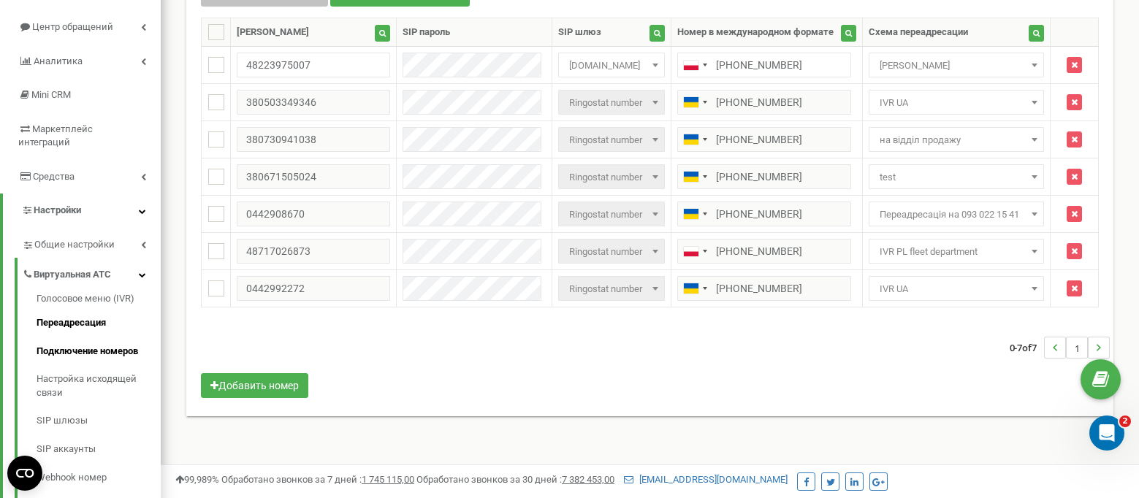
scroll to position [73, 0]
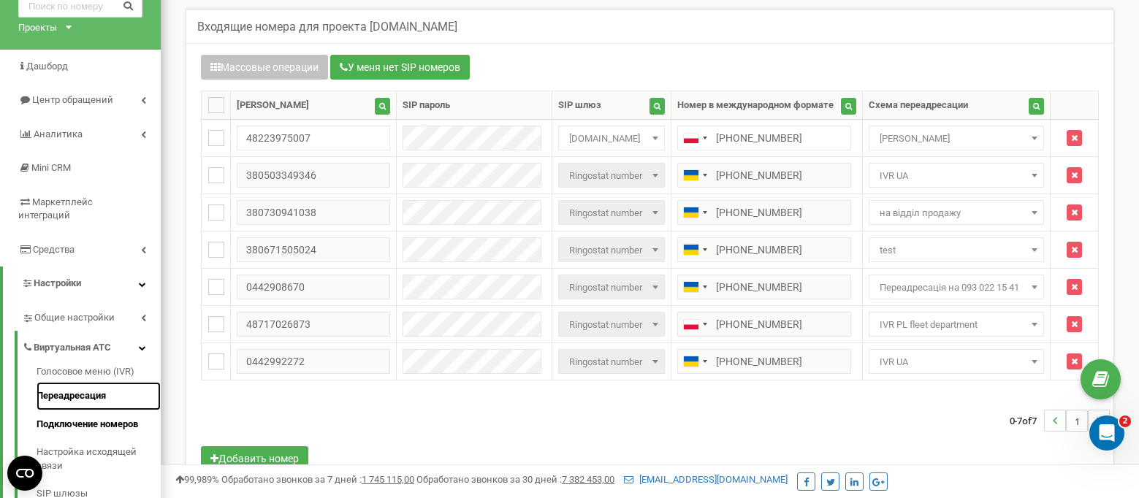
click at [59, 383] on link "Переадресация" at bounding box center [99, 396] width 124 height 29
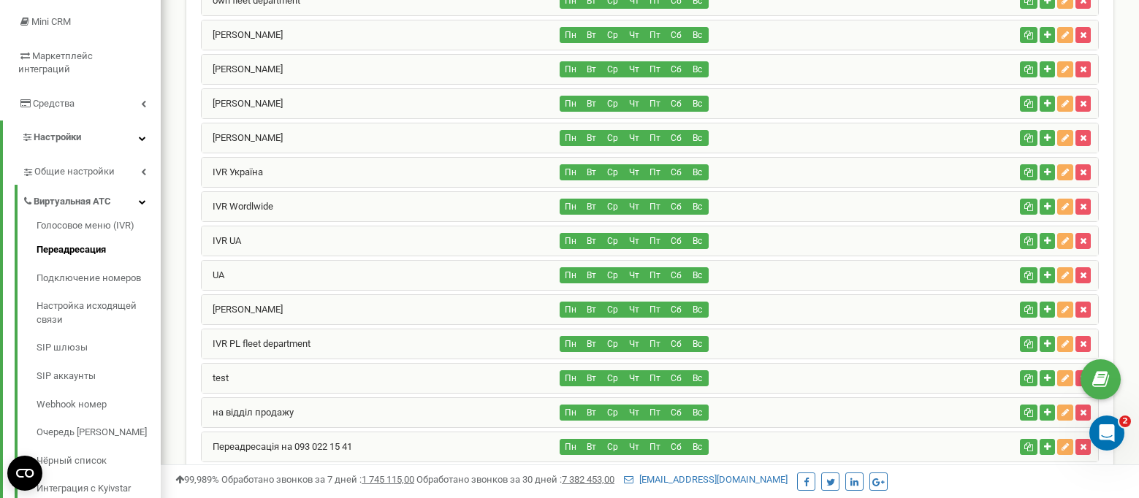
scroll to position [146, 0]
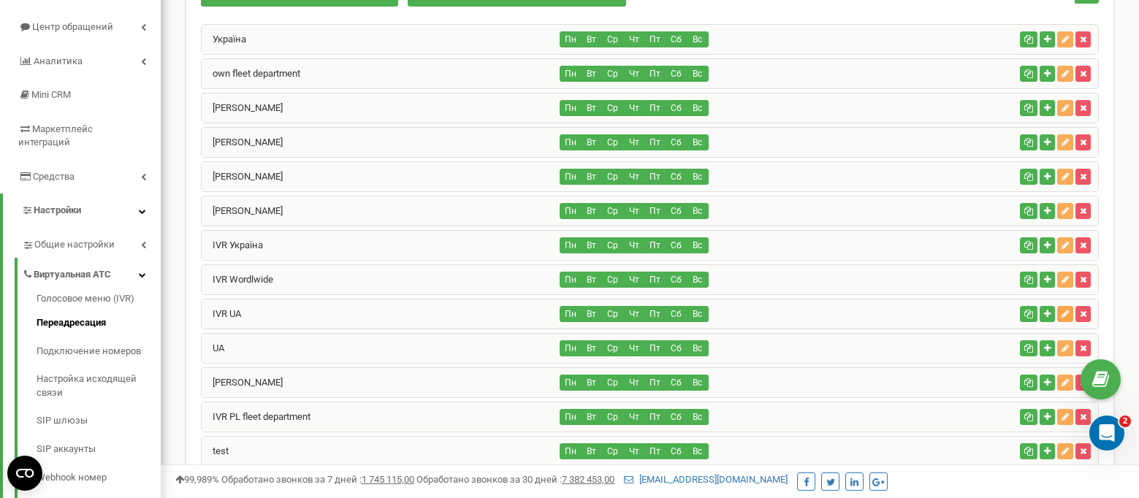
click at [1065, 315] on icon "button" at bounding box center [1065, 314] width 7 height 9
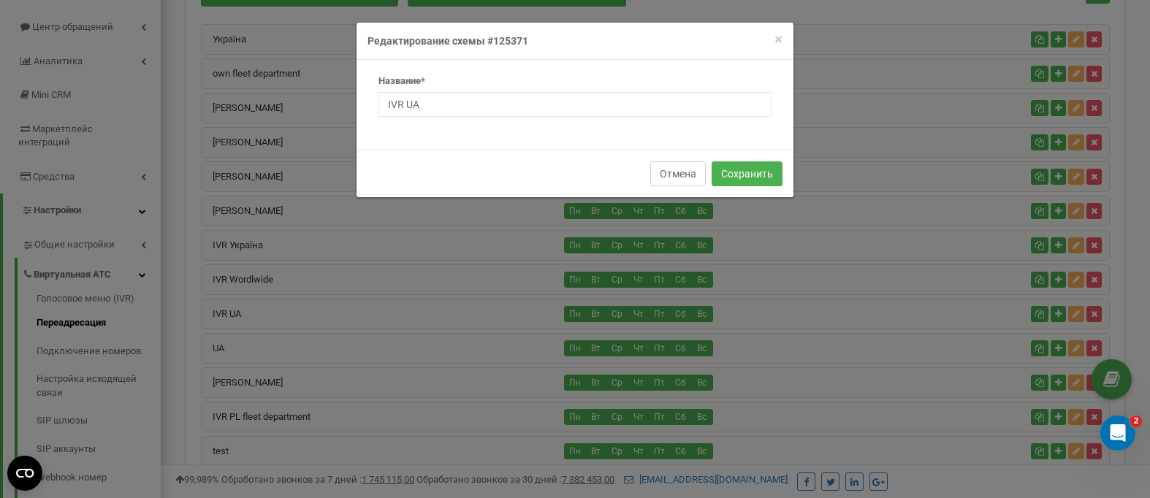
click at [669, 171] on button "Отмена" at bounding box center [678, 174] width 56 height 25
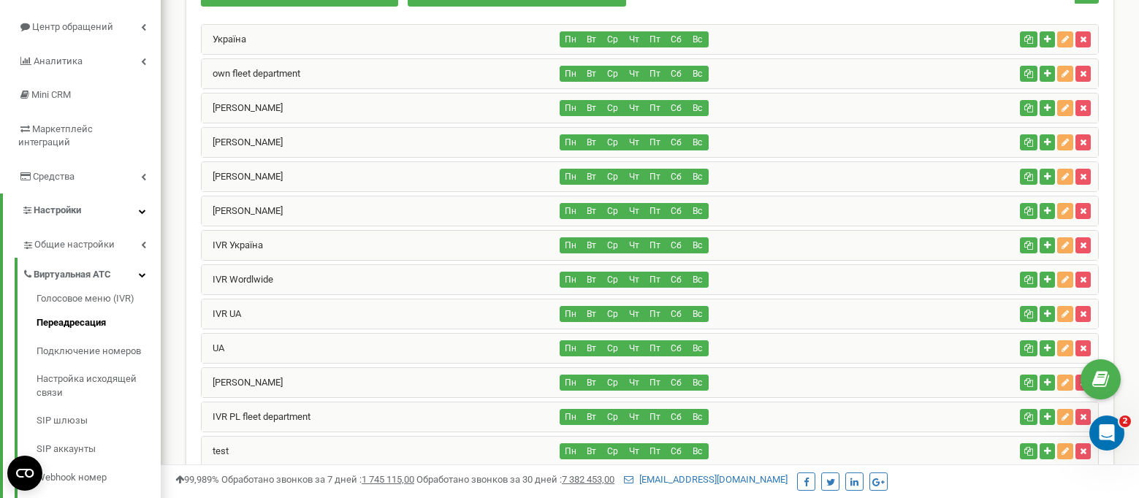
click at [312, 308] on div "IVR UA" at bounding box center [381, 314] width 359 height 29
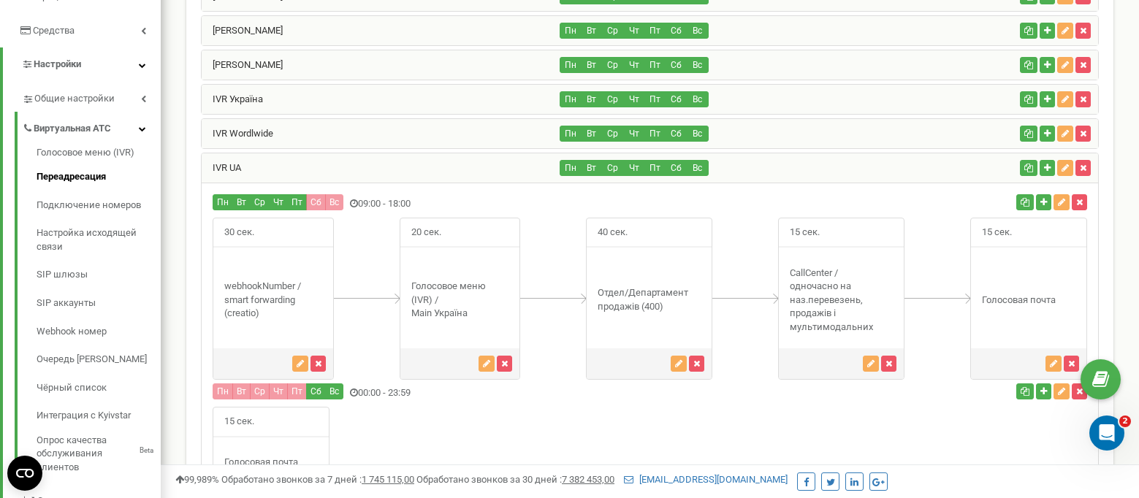
scroll to position [365, 0]
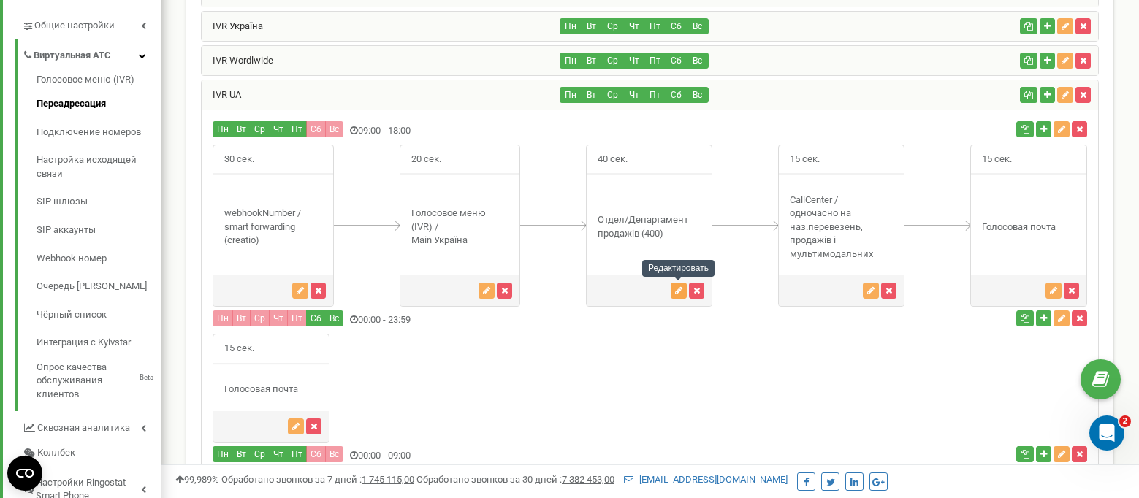
click at [678, 295] on icon "button" at bounding box center [678, 290] width 7 height 9
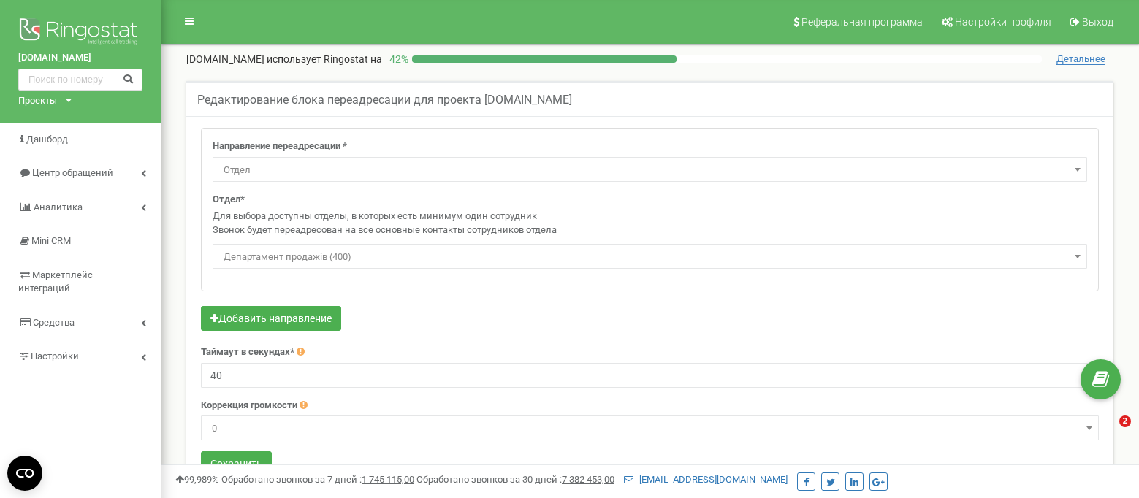
select select "Department"
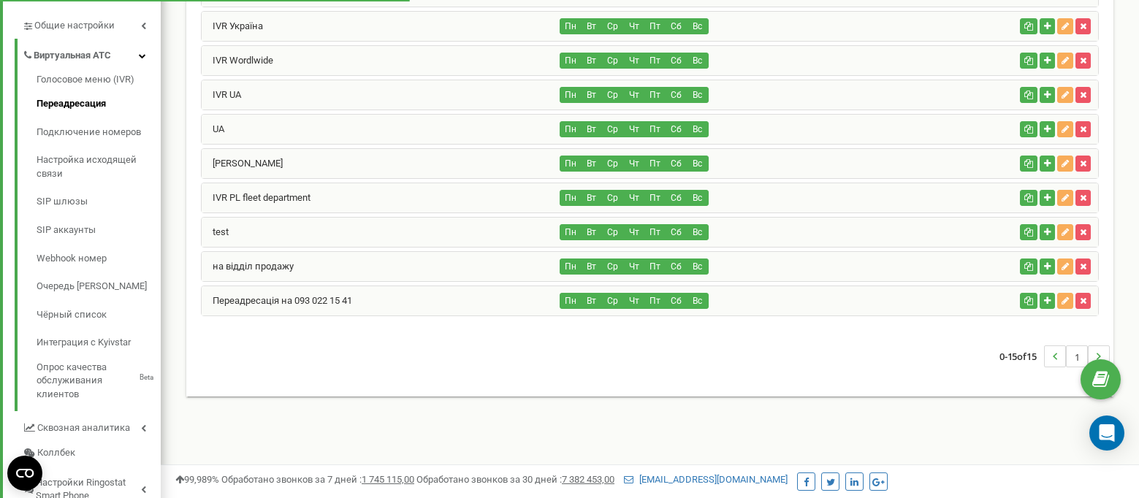
scroll to position [365, 0]
